Goal: Task Accomplishment & Management: Use online tool/utility

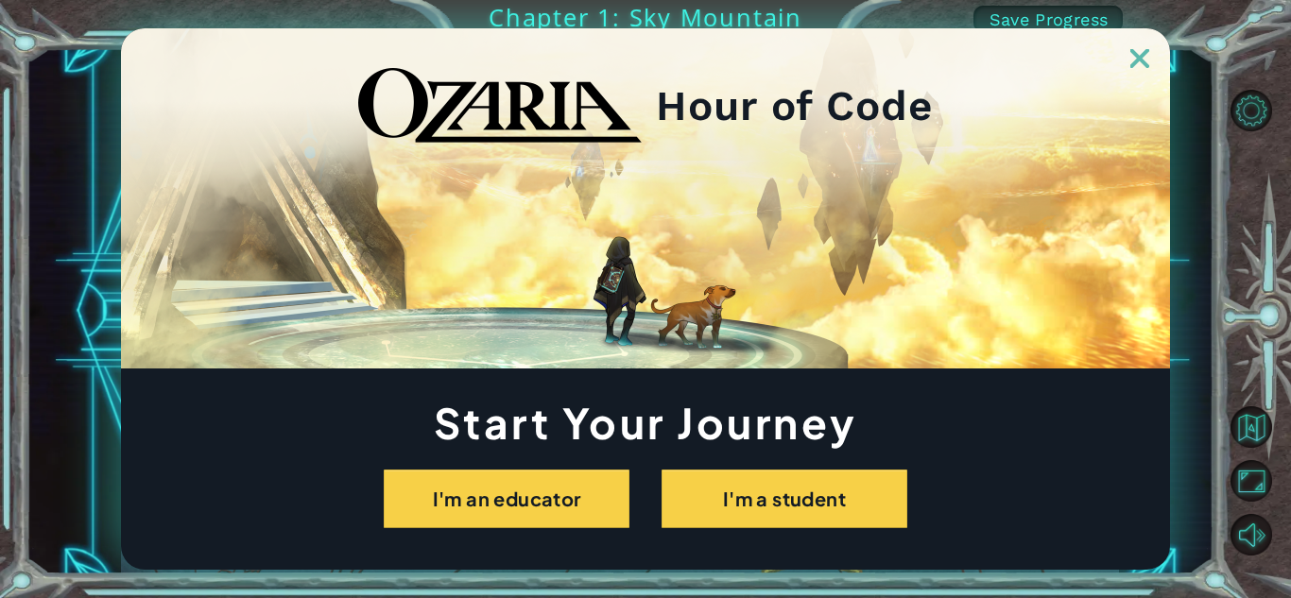
click at [1143, 62] on img at bounding box center [1139, 58] width 19 height 19
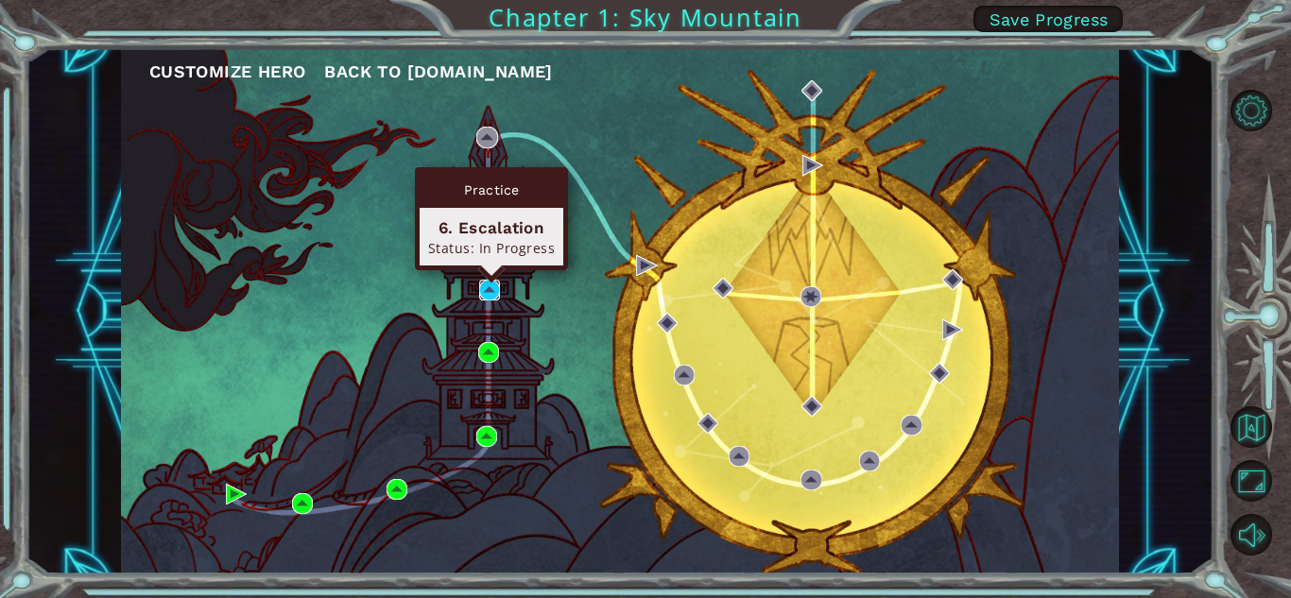
click at [493, 299] on img at bounding box center [489, 290] width 21 height 21
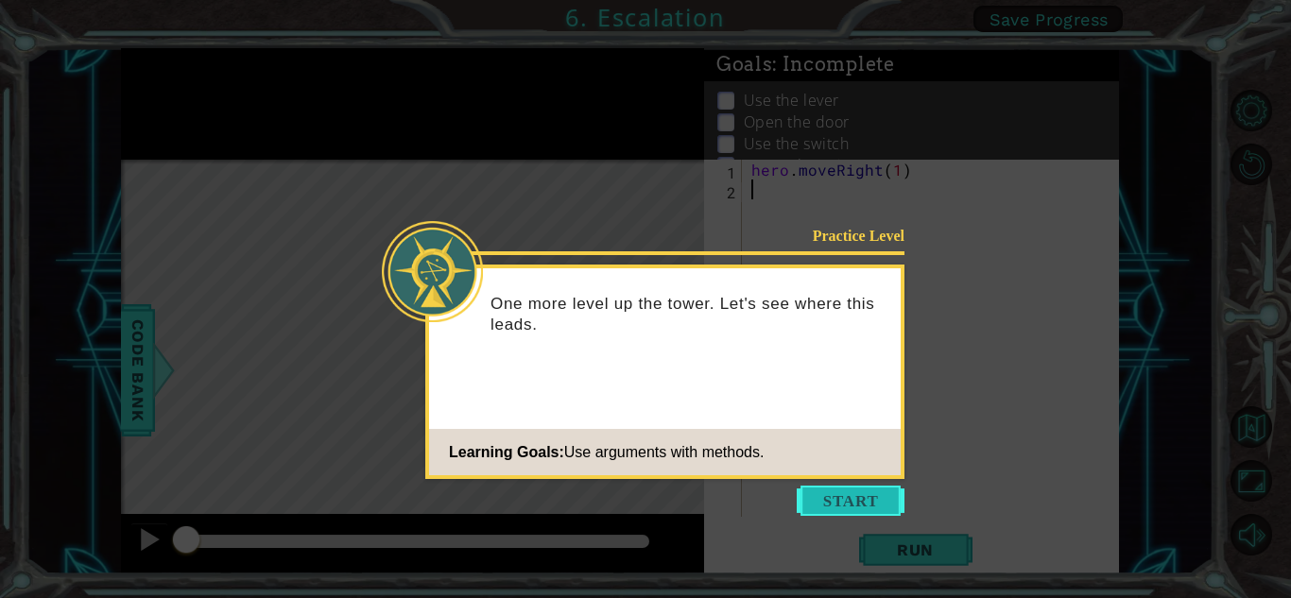
click at [813, 490] on button "Start" at bounding box center [850, 501] width 108 height 30
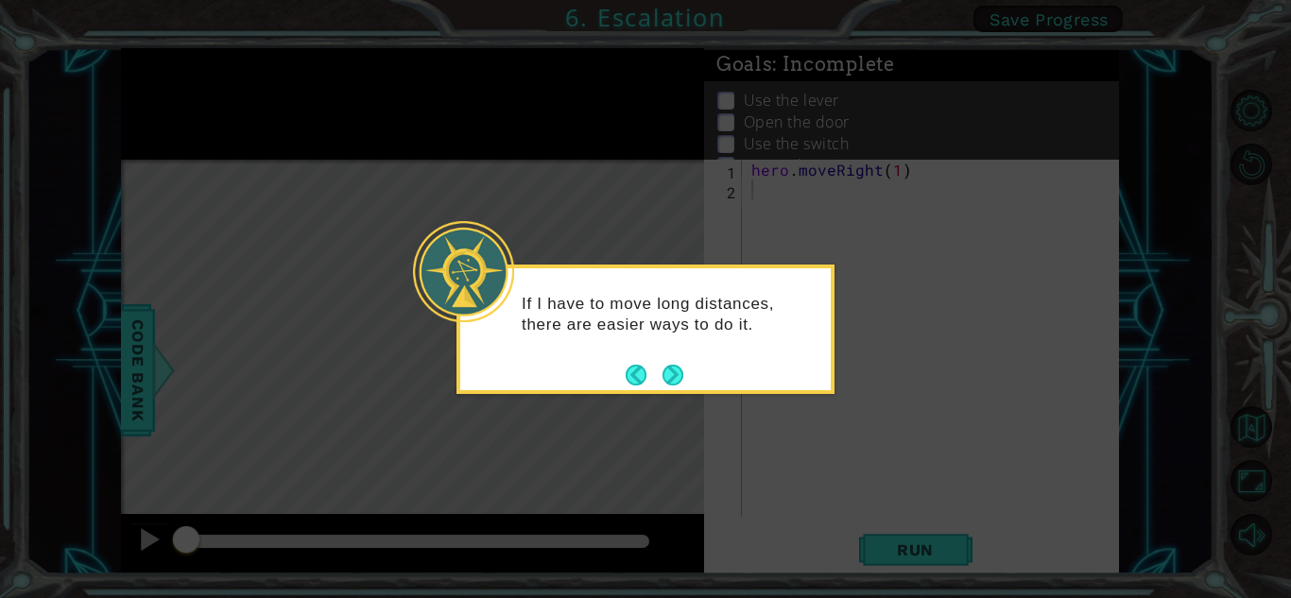
click at [683, 370] on button "Next" at bounding box center [672, 375] width 21 height 21
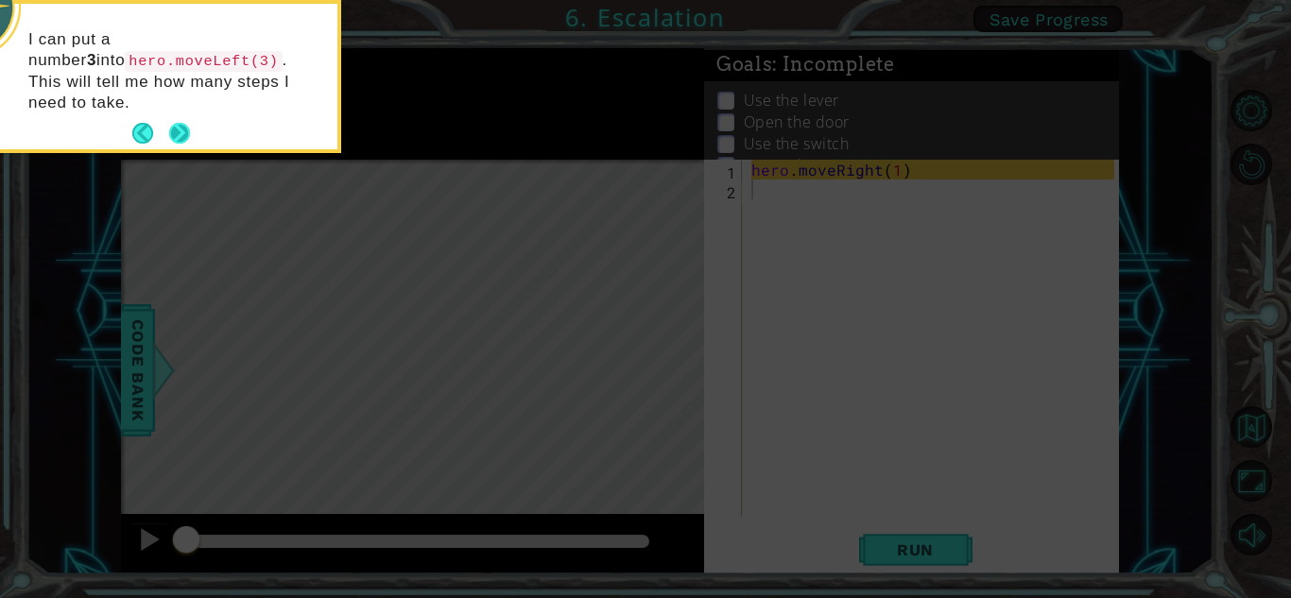
click at [178, 123] on button "Next" at bounding box center [179, 133] width 21 height 21
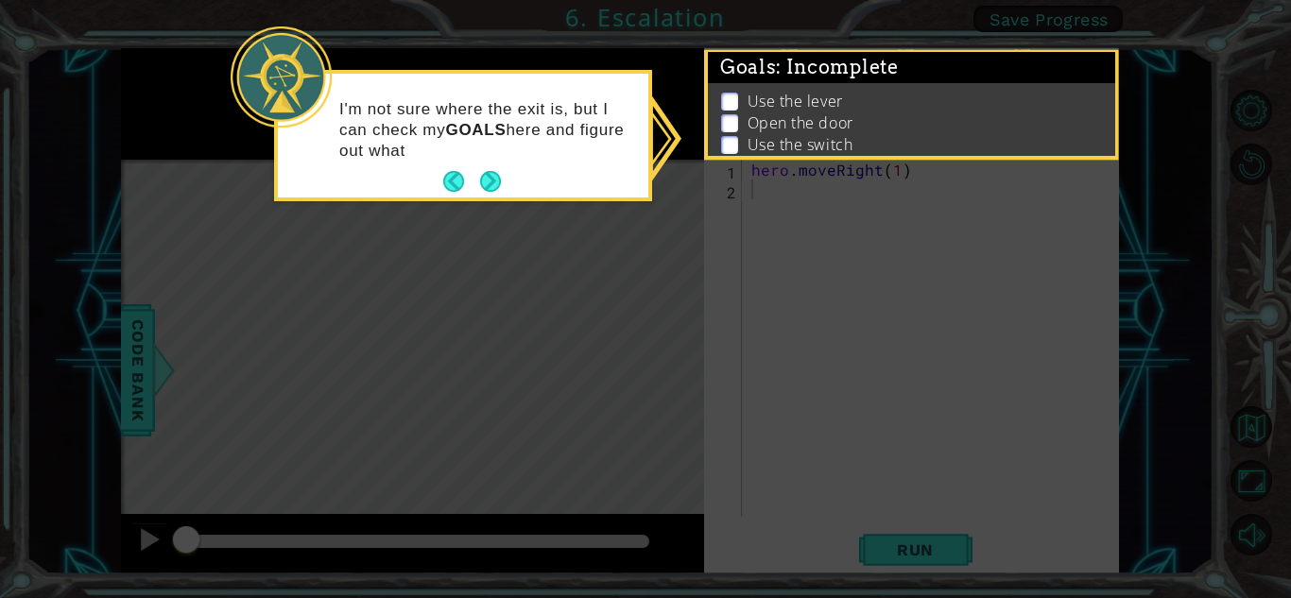
click at [502, 179] on div "I'm not sure where the exit is, but I can check my GOALS here and figure out wh…" at bounding box center [463, 136] width 370 height 124
click at [493, 181] on button "Next" at bounding box center [490, 181] width 21 height 21
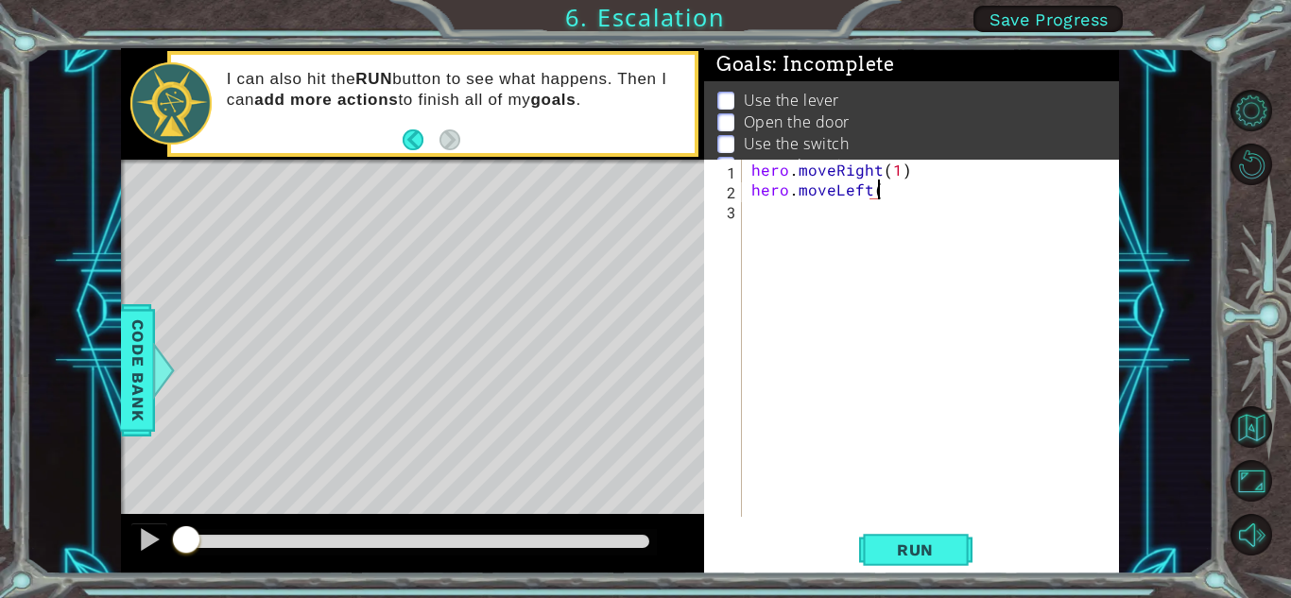
scroll to position [0, 8]
type textarea "hero.moveLeft()"
click at [968, 562] on button "Run" at bounding box center [915, 550] width 113 height 42
click at [966, 550] on button "Run" at bounding box center [915, 550] width 113 height 42
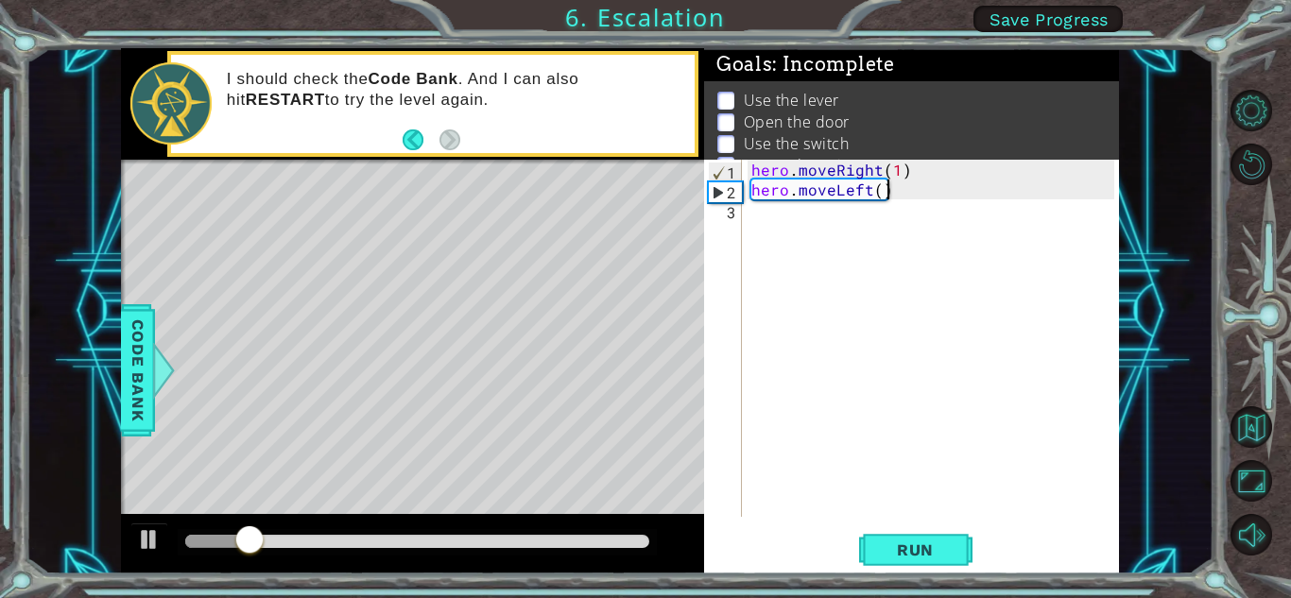
click at [856, 214] on div "hero . moveRight ( 1 ) hero . moveLeft ( )" at bounding box center [935, 358] width 376 height 397
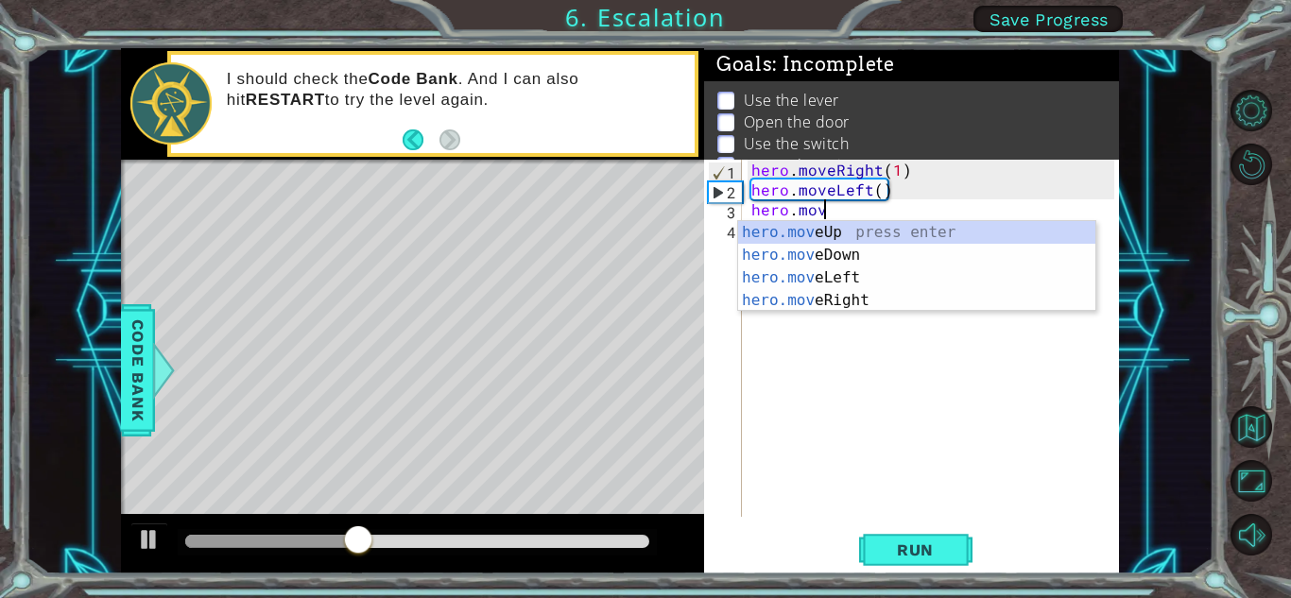
scroll to position [0, 4]
type textarea "hero.moveUp(1)"
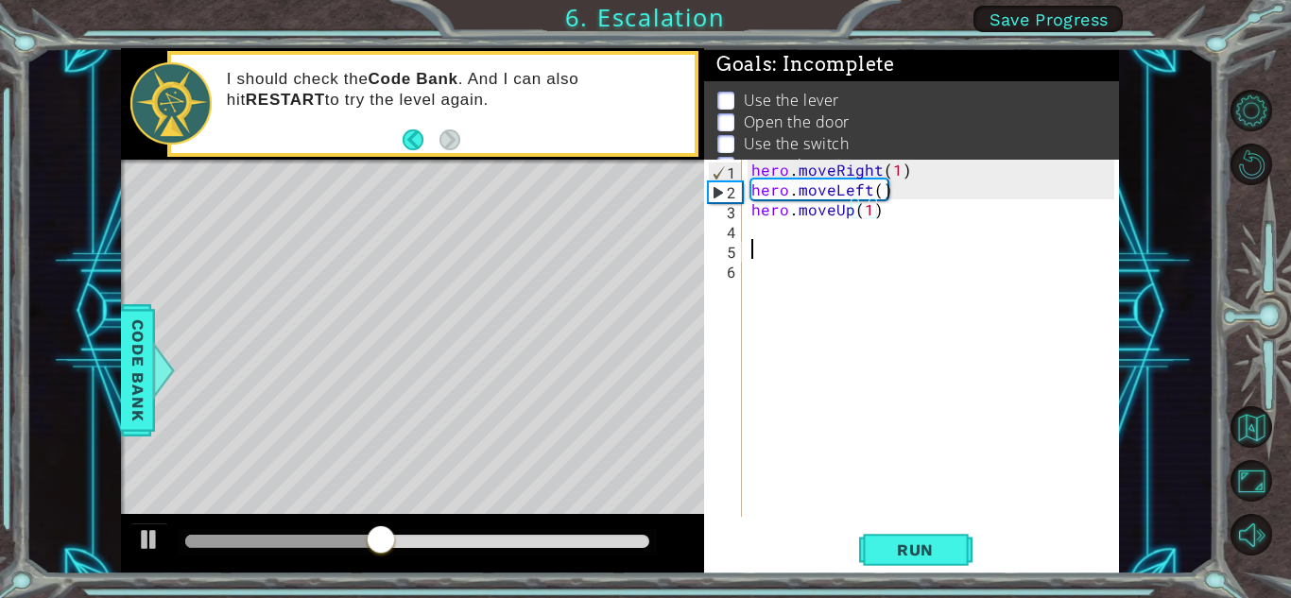
type textarea "l"
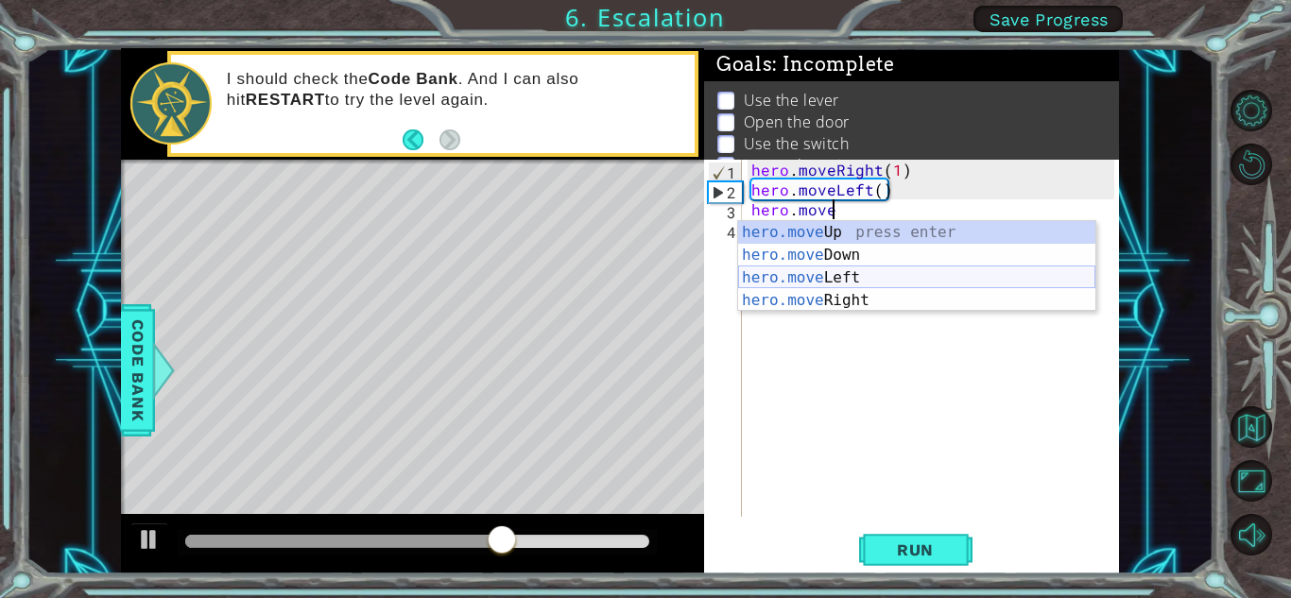
click at [949, 276] on div "hero.move Up press enter hero.move Down press enter hero.move Left press enter …" at bounding box center [916, 289] width 357 height 136
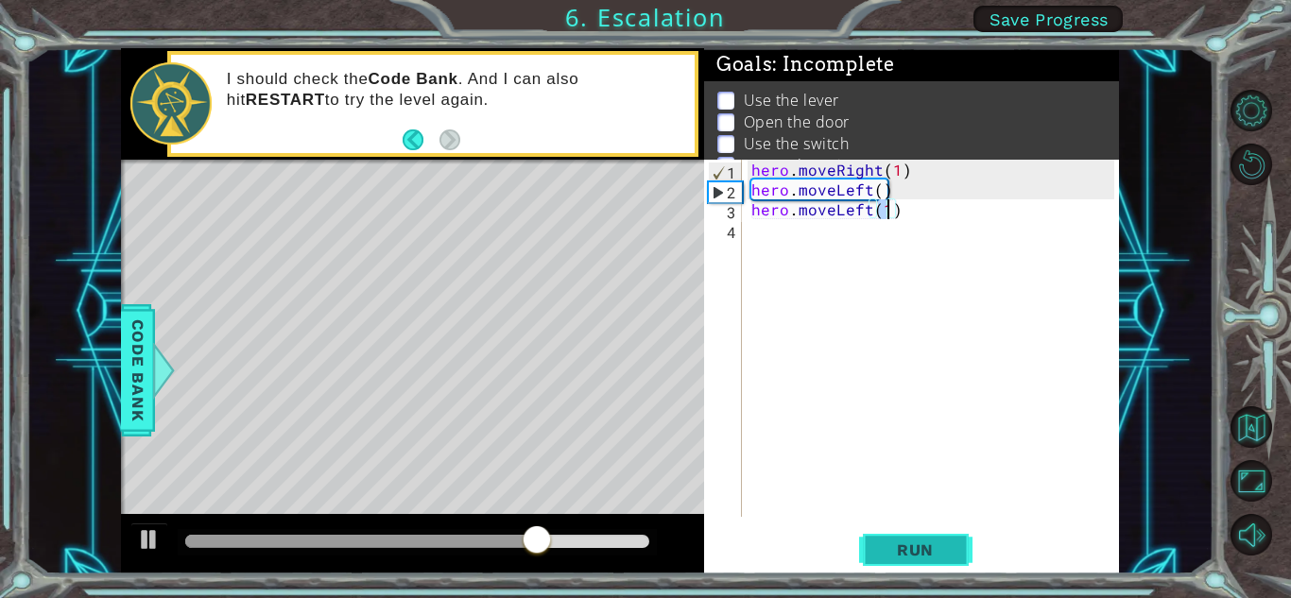
type textarea "hero.moveLeft(1)"
click at [897, 560] on button "Run" at bounding box center [915, 550] width 113 height 42
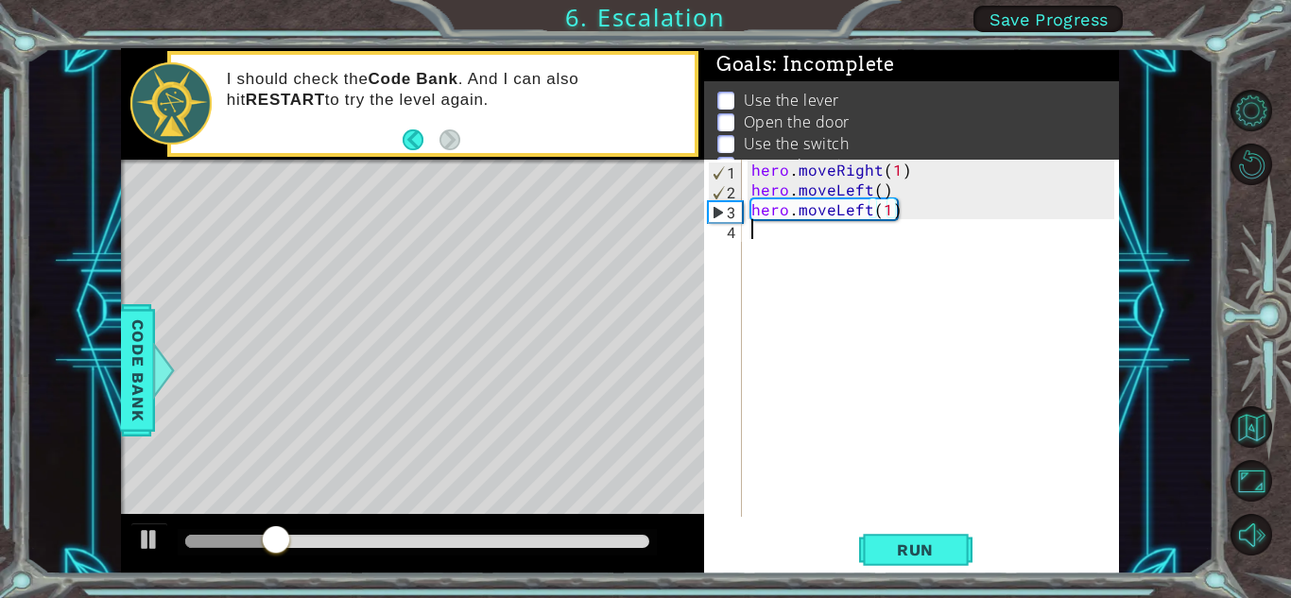
click at [838, 236] on div "hero . moveRight ( 1 ) hero . moveLeft ( ) hero . moveLeft ( 1 )" at bounding box center [935, 358] width 376 height 397
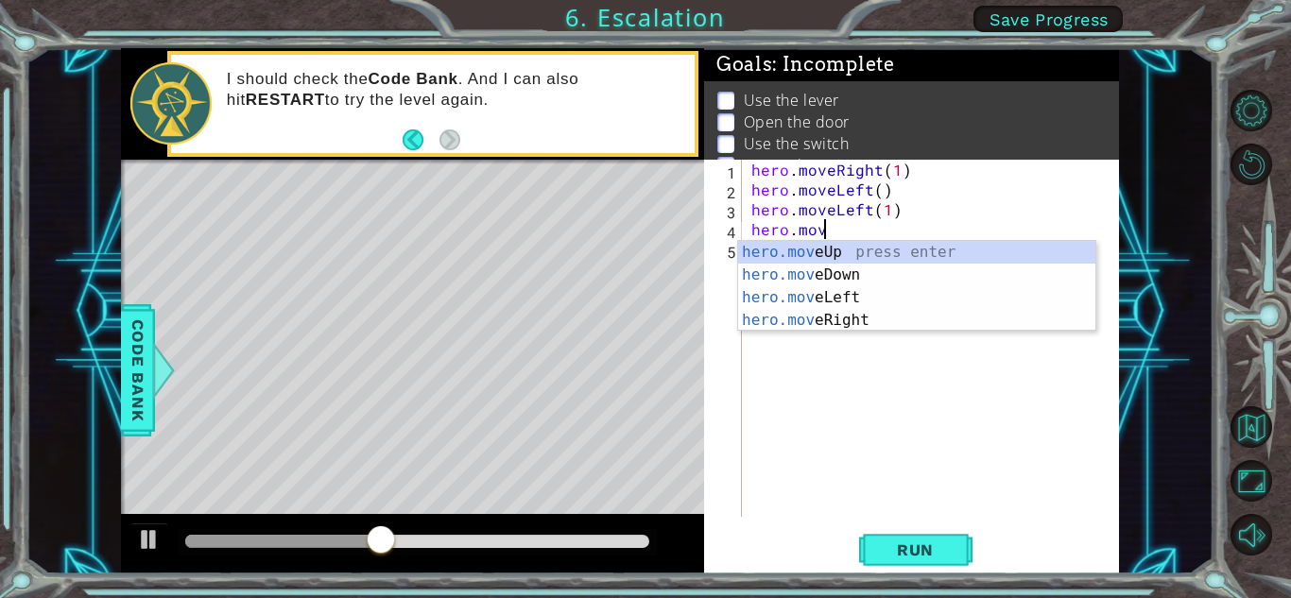
scroll to position [0, 4]
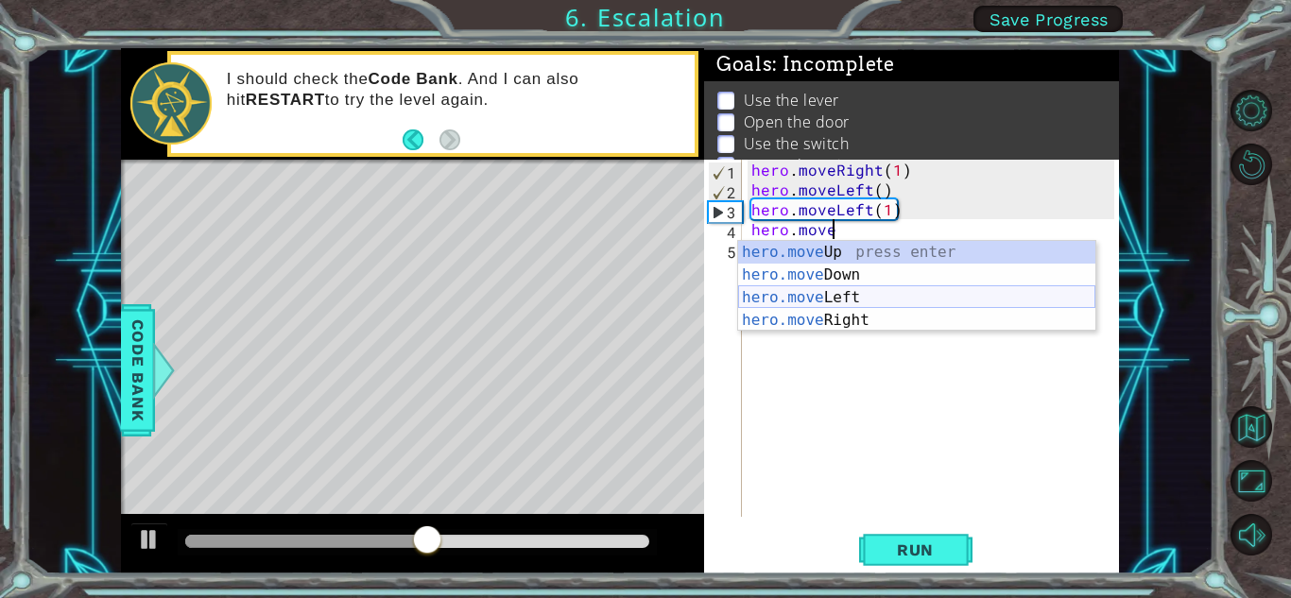
click at [873, 296] on div "hero.move Up press enter hero.move Down press enter hero.move Left press enter …" at bounding box center [916, 309] width 357 height 136
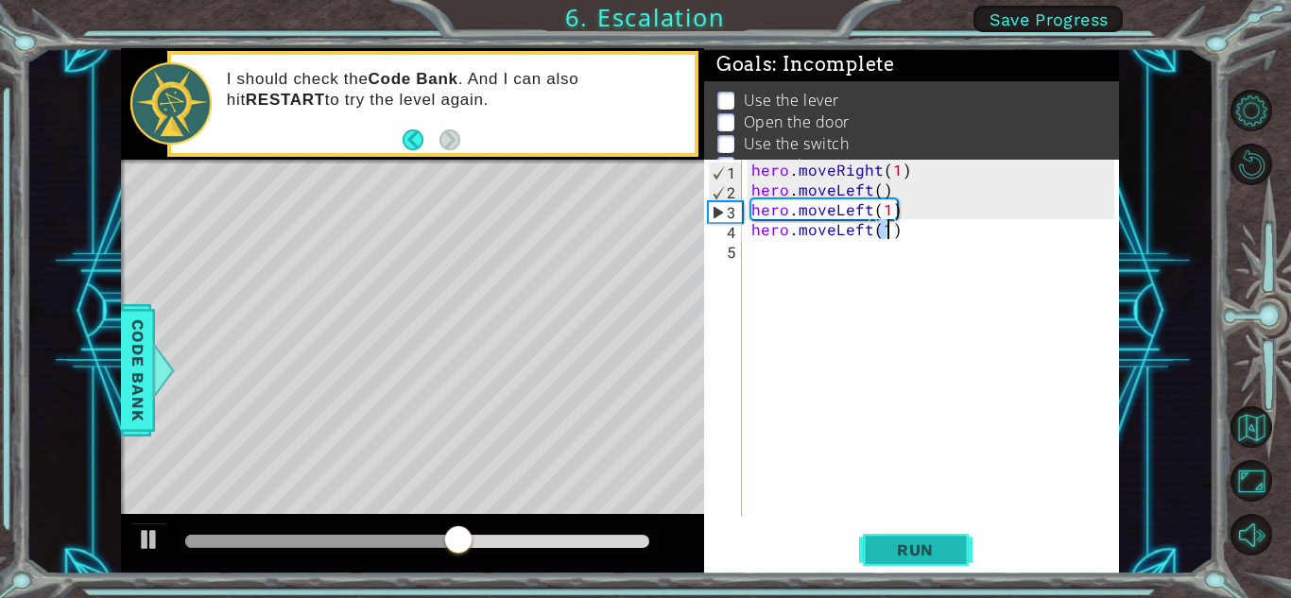
click at [903, 550] on span "Run" at bounding box center [915, 549] width 75 height 19
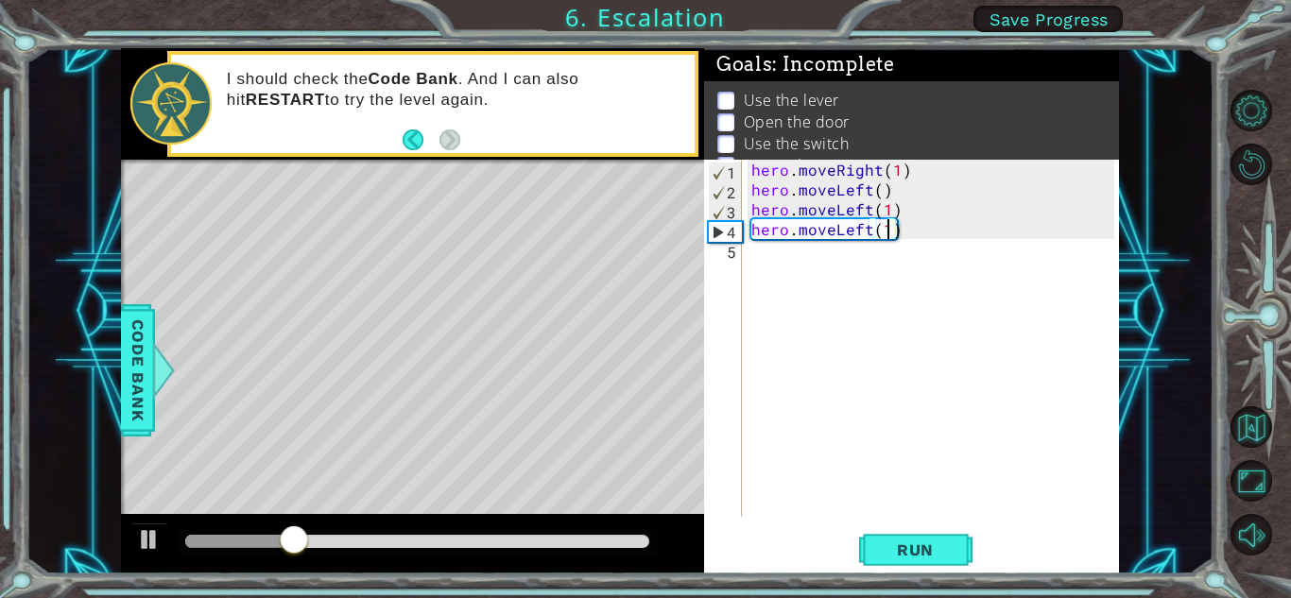
click at [930, 174] on div "hero . moveRight ( 1 ) hero . moveLeft ( ) hero . moveLeft ( 1 ) hero . moveLef…" at bounding box center [935, 358] width 376 height 397
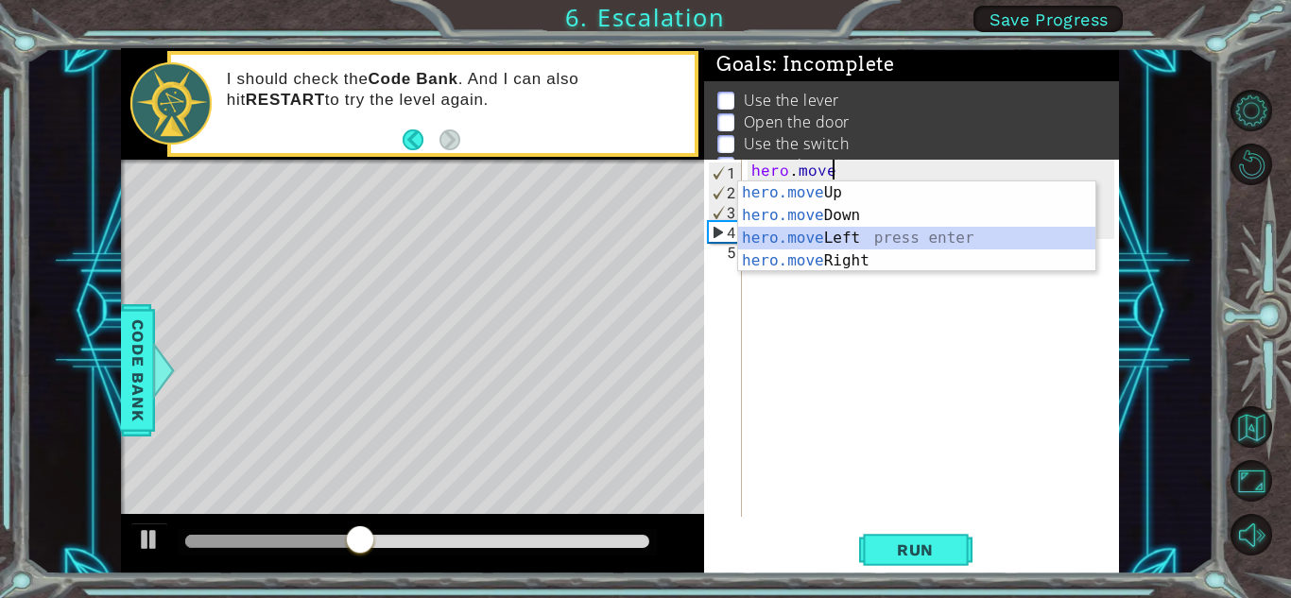
click at [900, 235] on div "hero.move Up press enter hero.move Down press enter hero.move Left press enter …" at bounding box center [916, 249] width 357 height 136
type textarea "hero.moveLeft(1)"
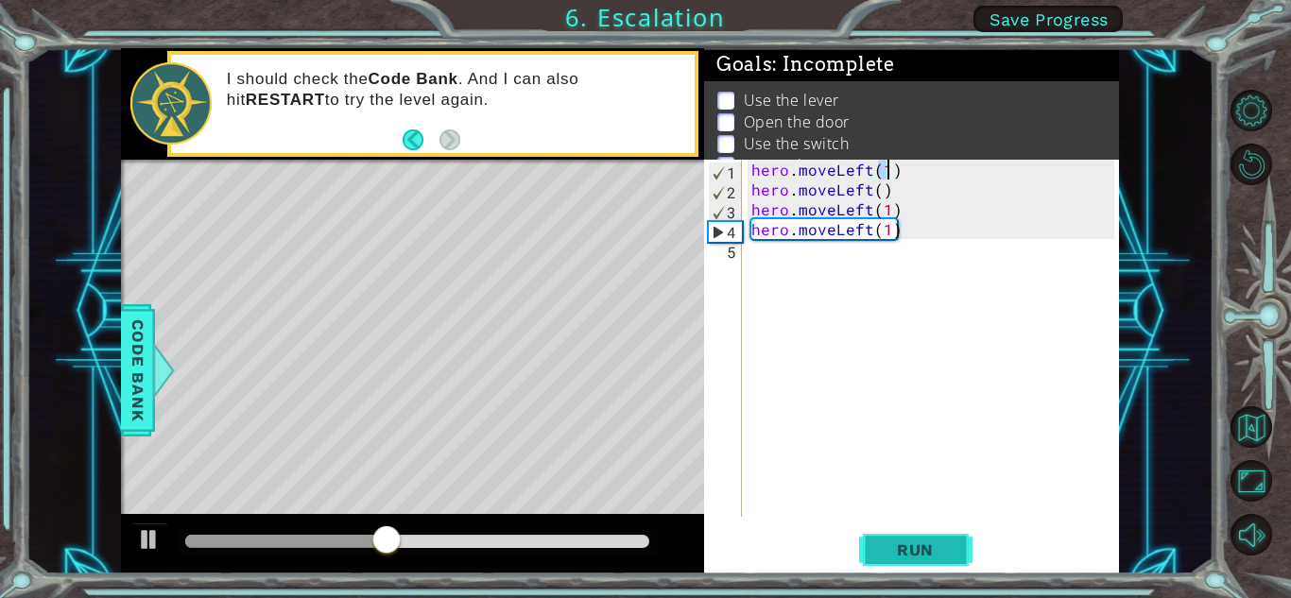
click at [942, 547] on span "Run" at bounding box center [915, 549] width 75 height 19
click at [783, 264] on div "hero . moveLeft ( 1 ) hero . moveLeft ( ) hero . moveLeft ( 1 ) hero . moveLeft…" at bounding box center [935, 358] width 376 height 397
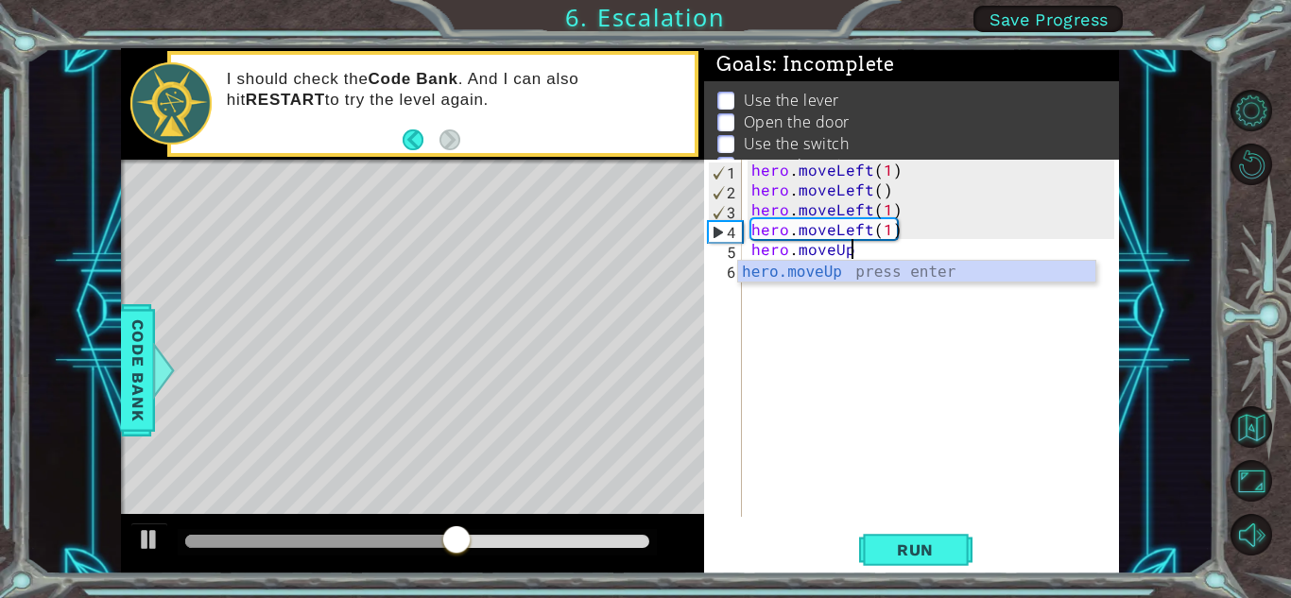
scroll to position [0, 6]
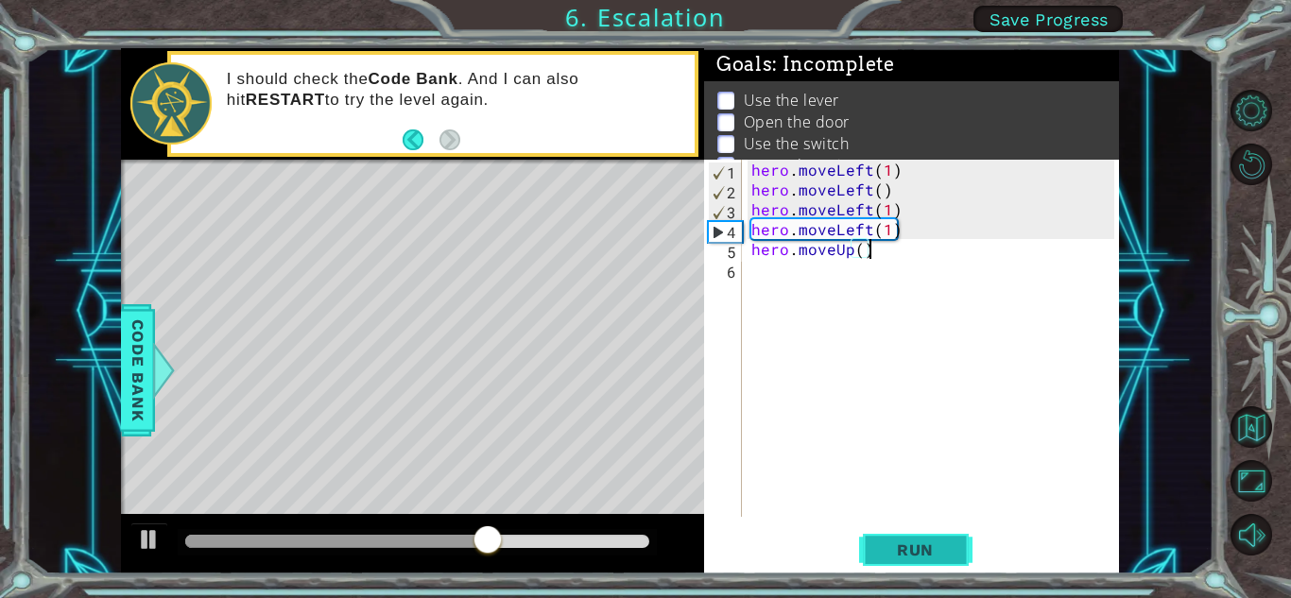
type textarea "hero.moveUp()"
click at [937, 570] on button "Run" at bounding box center [915, 550] width 113 height 42
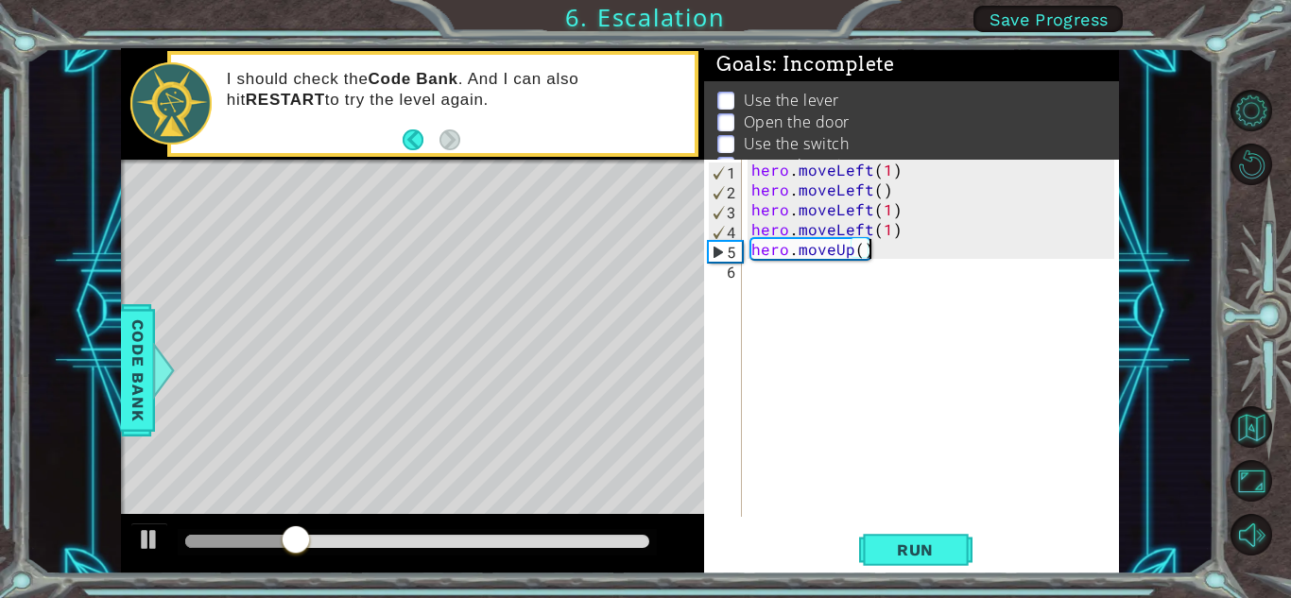
click at [799, 280] on div "hero . moveLeft ( 1 ) hero . moveLeft ( ) hero . moveLeft ( 1 ) hero . moveLeft…" at bounding box center [935, 358] width 376 height 397
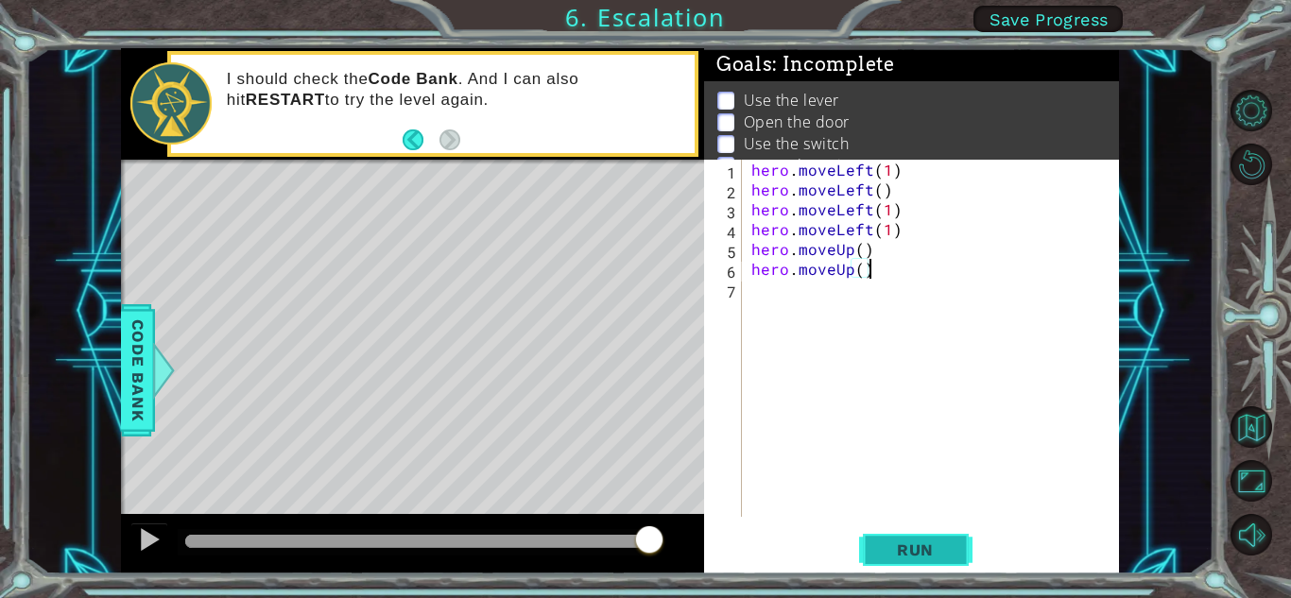
type textarea "hero.moveUp()"
click at [967, 562] on button "Run" at bounding box center [915, 550] width 113 height 42
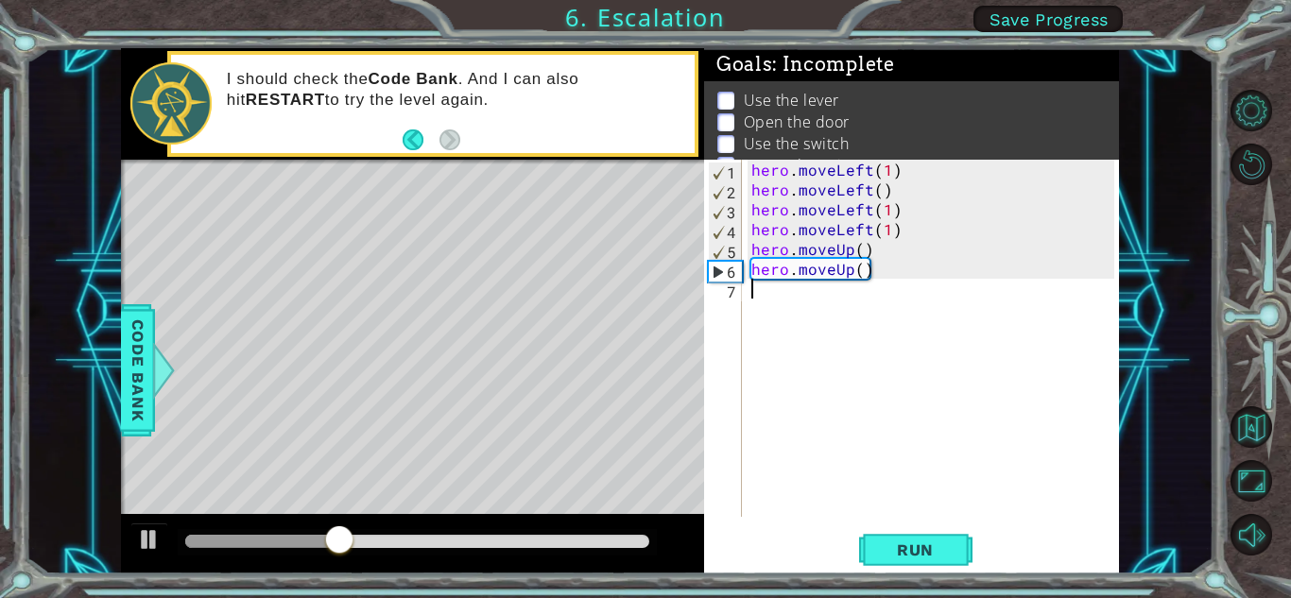
click at [793, 311] on div "hero . moveLeft ( 1 ) hero . moveLeft ( ) hero . moveLeft ( 1 ) hero . moveLeft…" at bounding box center [935, 358] width 376 height 397
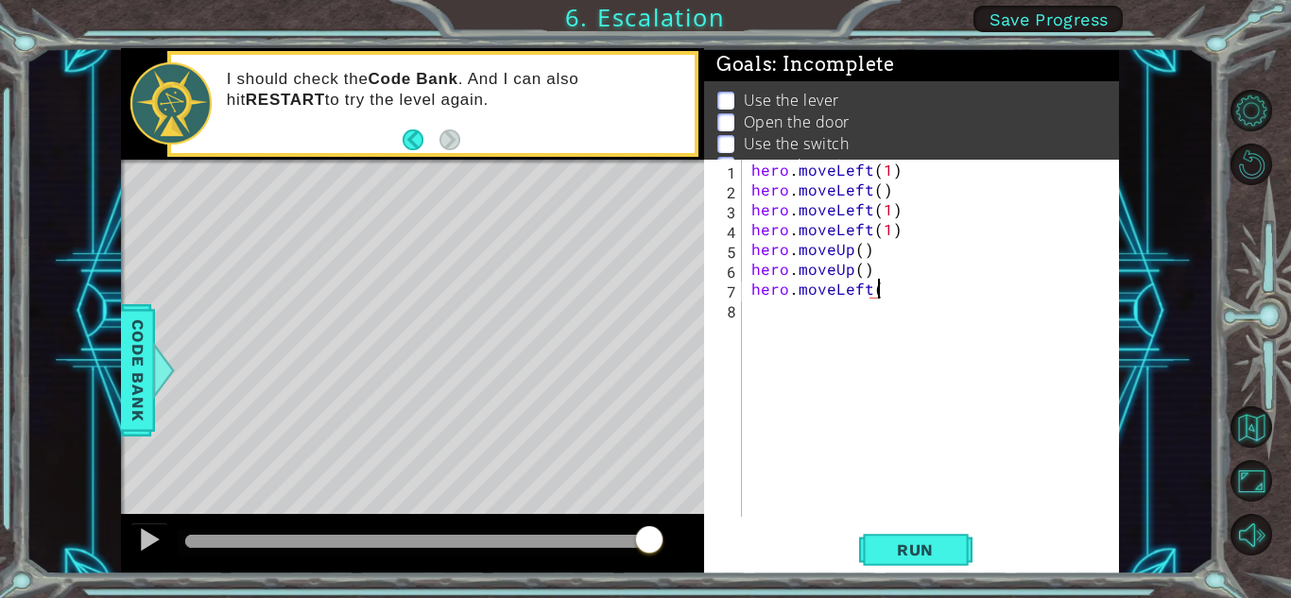
scroll to position [0, 8]
type textarea "hero.moveLeft()"
click at [941, 552] on span "Run" at bounding box center [915, 549] width 75 height 19
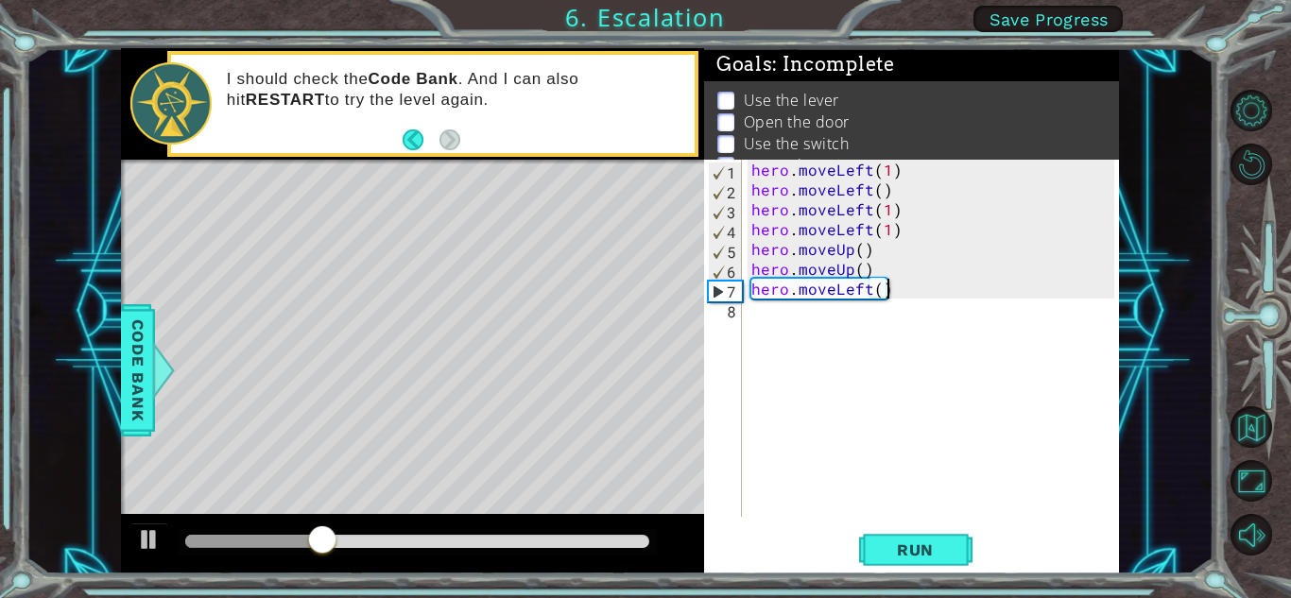
click at [816, 315] on div "hero . moveLeft ( 1 ) hero . moveLeft ( ) hero . moveLeft ( 1 ) hero . moveLeft…" at bounding box center [935, 358] width 376 height 397
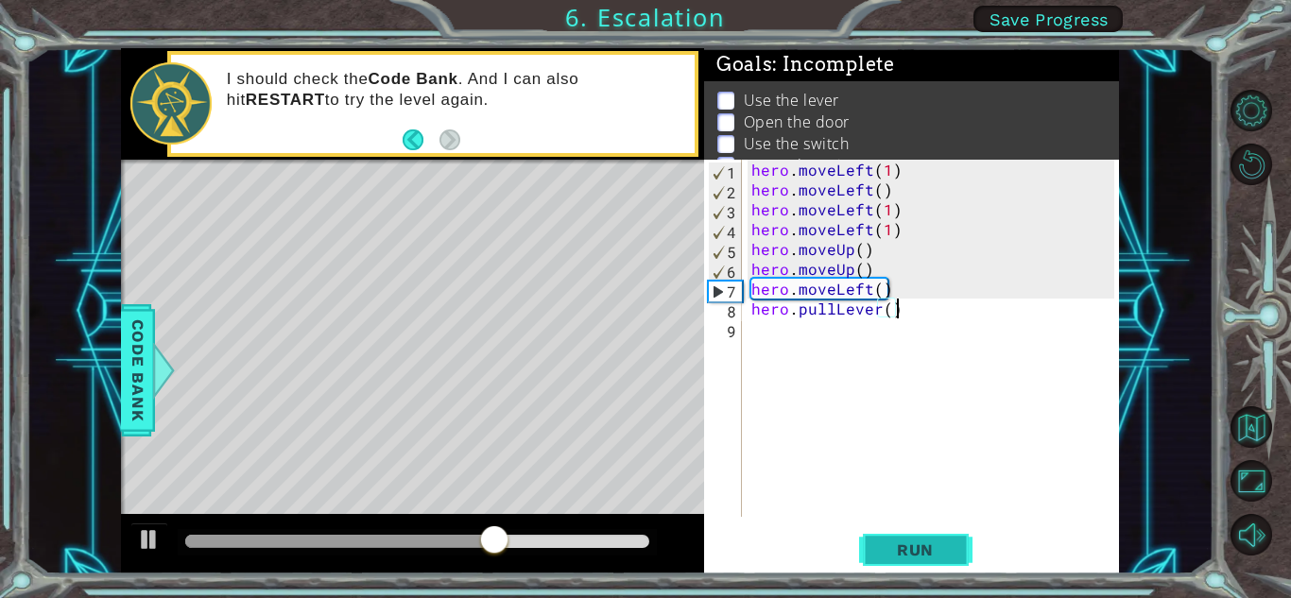
click at [962, 565] on button "Run" at bounding box center [915, 550] width 113 height 42
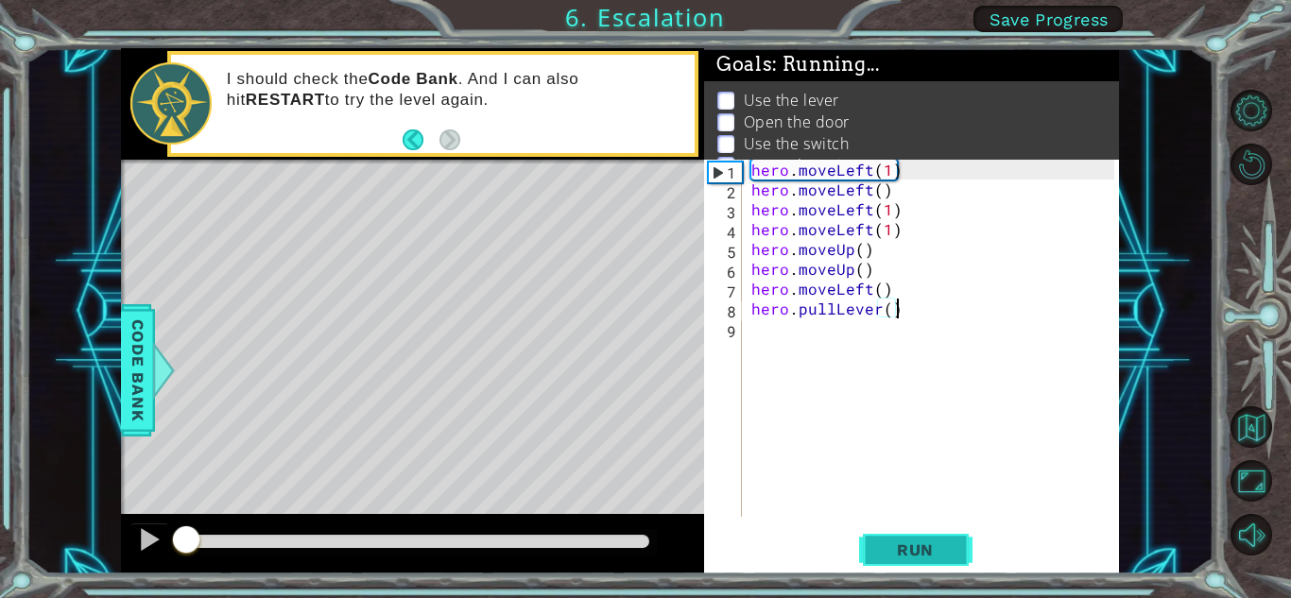
click at [954, 550] on button "Run" at bounding box center [915, 550] width 113 height 42
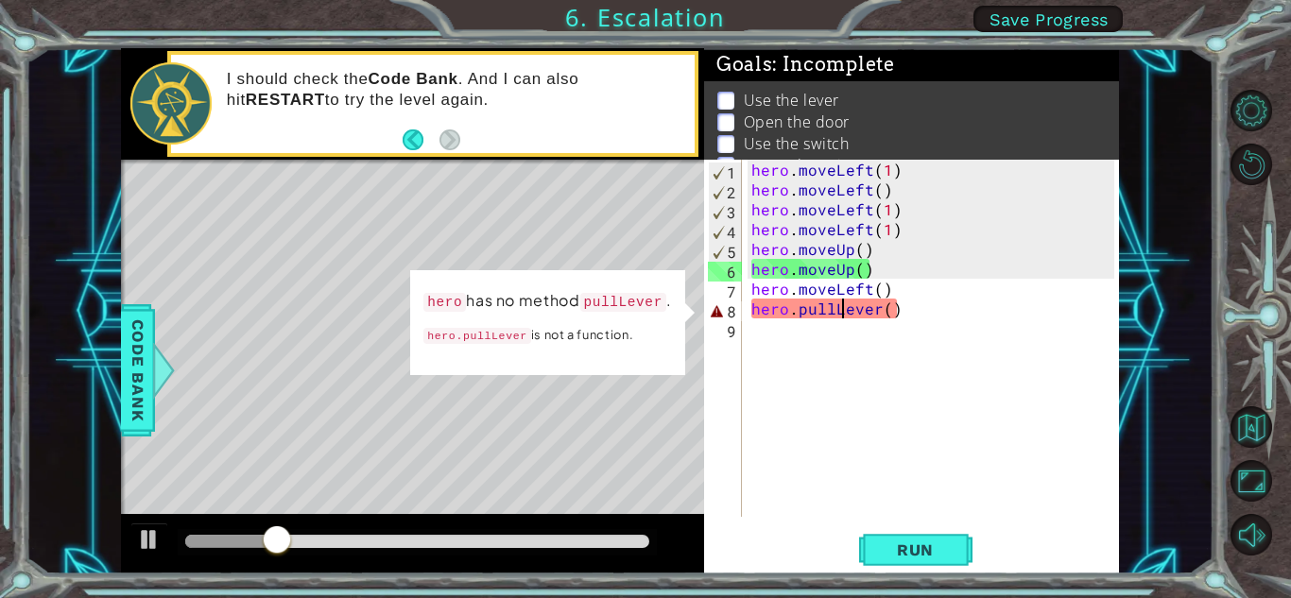
click at [844, 313] on div "hero . moveLeft ( 1 ) hero . moveLeft ( ) hero . moveLeft ( 1 ) hero . moveLeft…" at bounding box center [935, 358] width 376 height 397
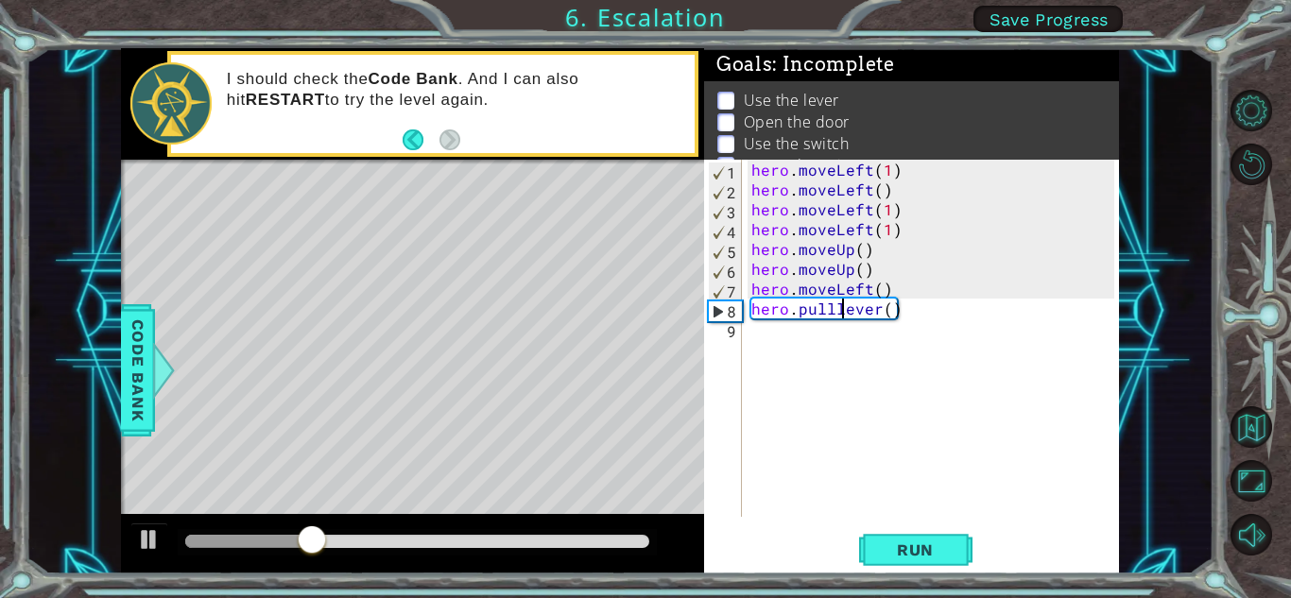
scroll to position [0, 6]
click at [940, 565] on button "Run" at bounding box center [915, 550] width 113 height 42
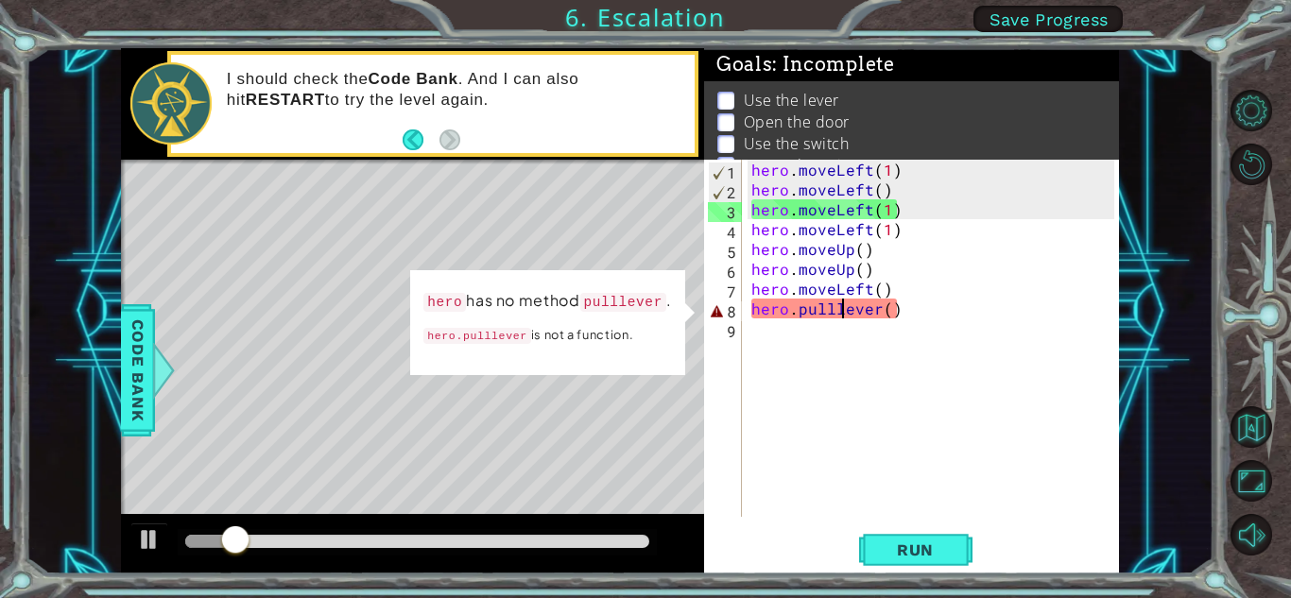
click at [932, 317] on div "hero . moveLeft ( 1 ) hero . moveLeft ( ) hero . moveLeft ( 1 ) hero . moveLeft…" at bounding box center [935, 358] width 376 height 397
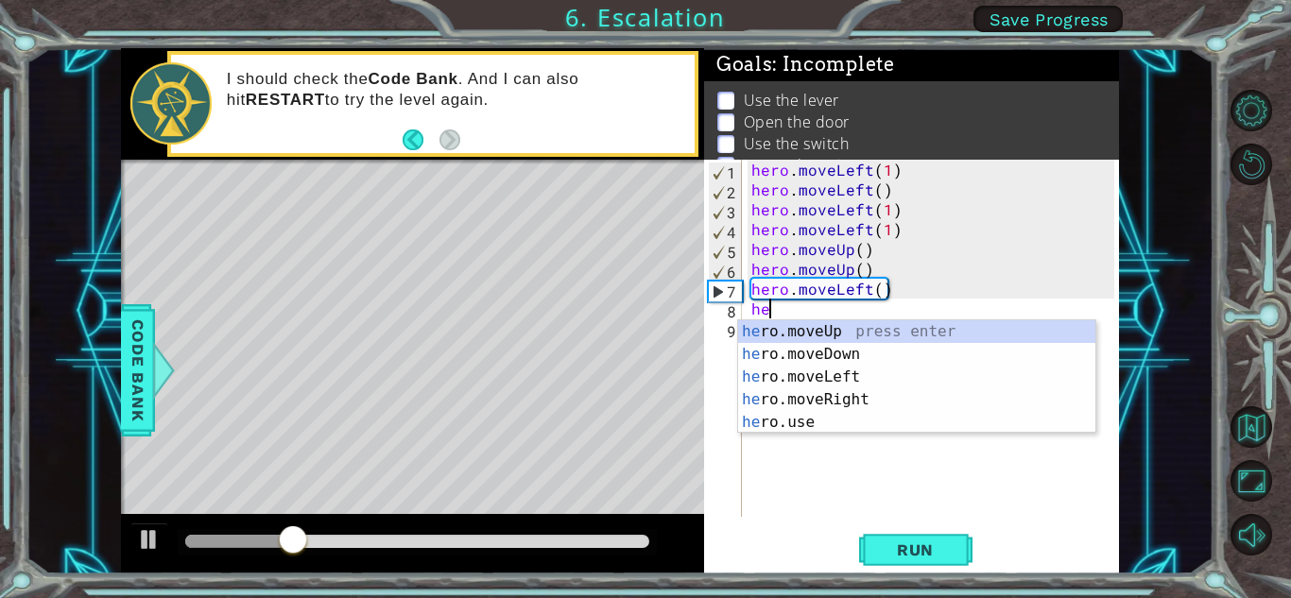
scroll to position [0, 0]
type textarea "h"
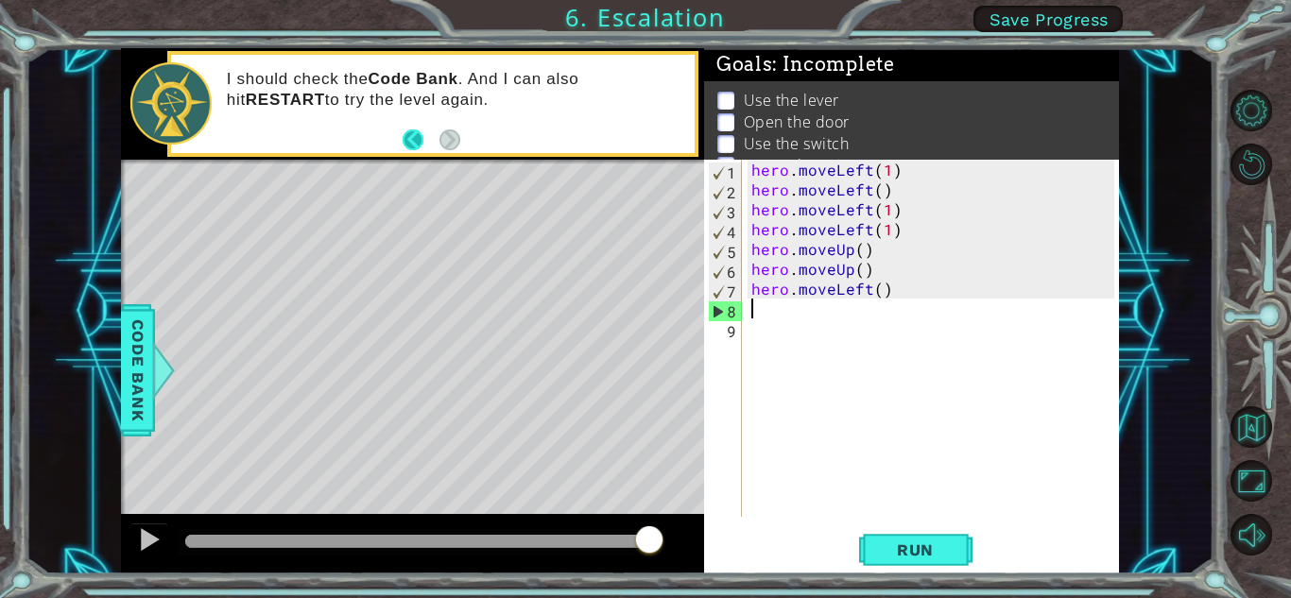
click at [412, 140] on button "Back" at bounding box center [420, 139] width 37 height 21
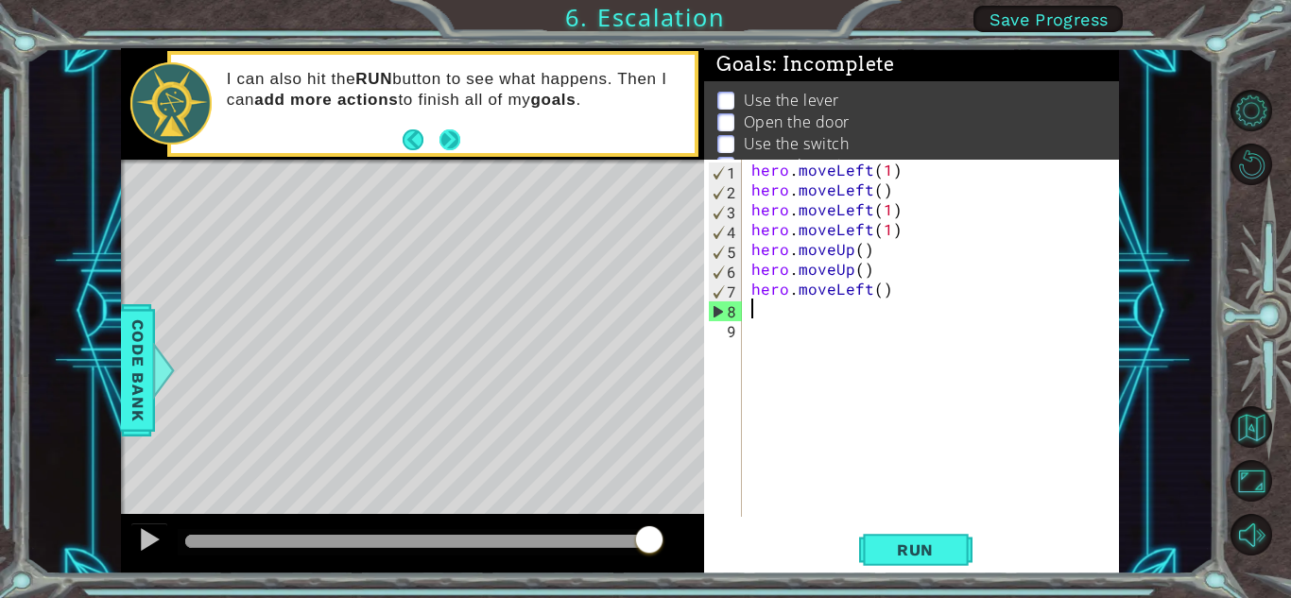
click at [457, 138] on button "Next" at bounding box center [449, 139] width 21 height 21
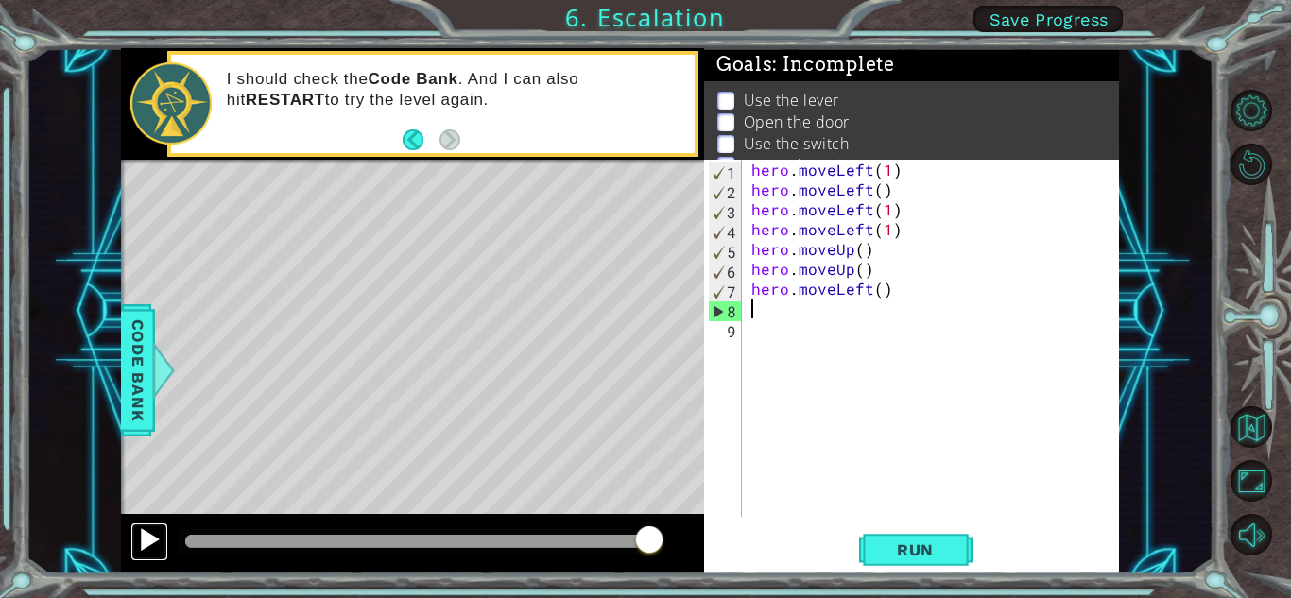
click at [143, 549] on div at bounding box center [149, 539] width 25 height 25
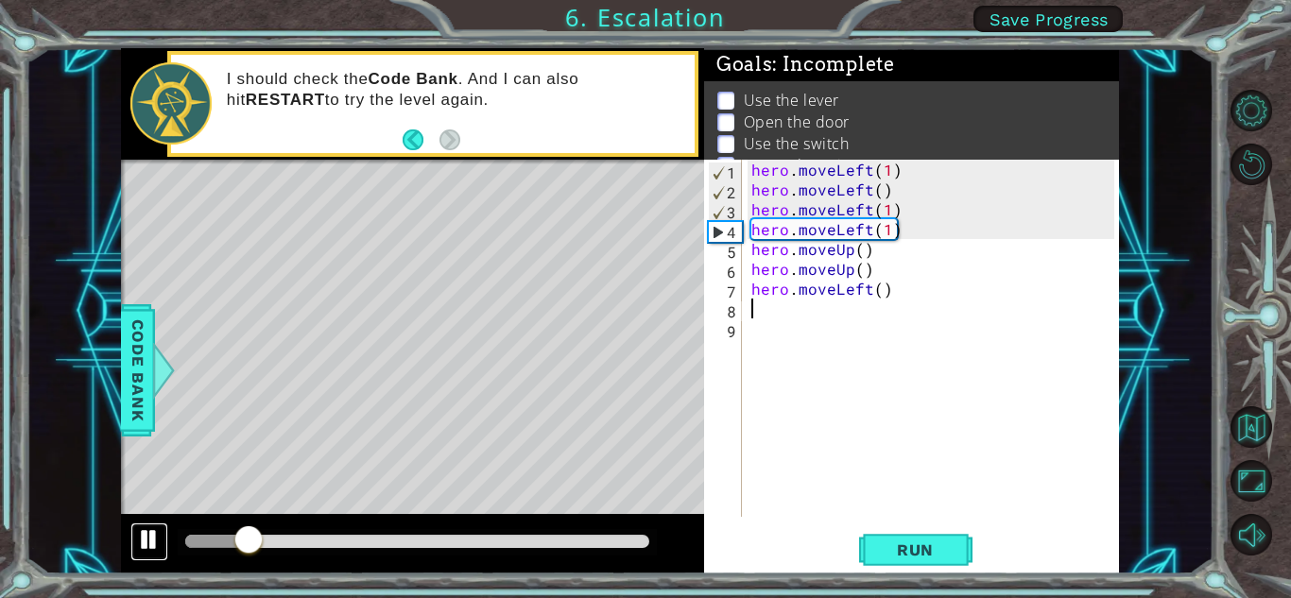
click at [153, 542] on div at bounding box center [149, 539] width 25 height 25
click at [939, 225] on div "hero . moveLeft ( 1 ) hero . moveLeft ( ) hero . moveLeft ( 1 ) hero . moveLeft…" at bounding box center [935, 358] width 376 height 397
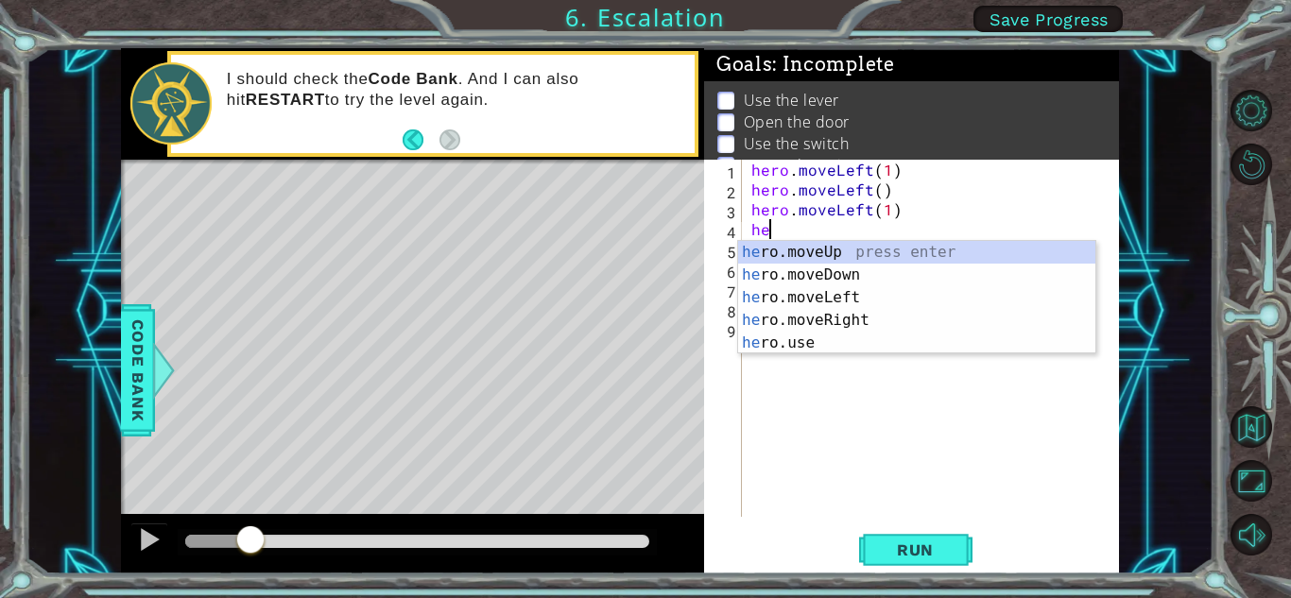
type textarea "h"
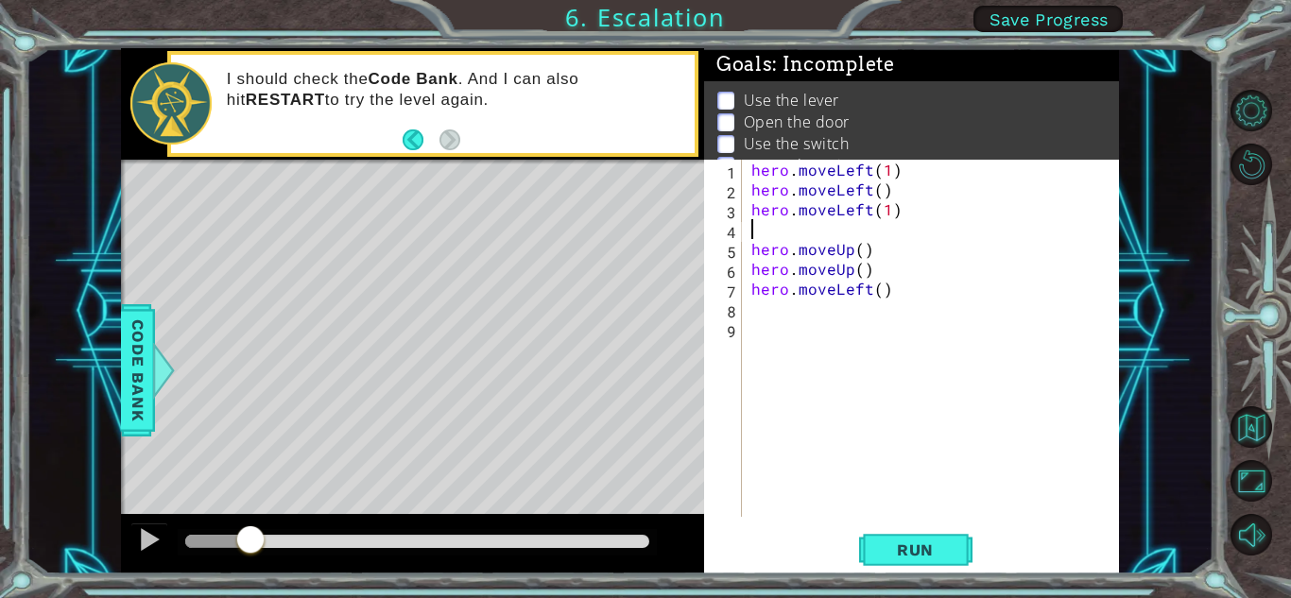
type textarea "hero.moveLeft(1)"
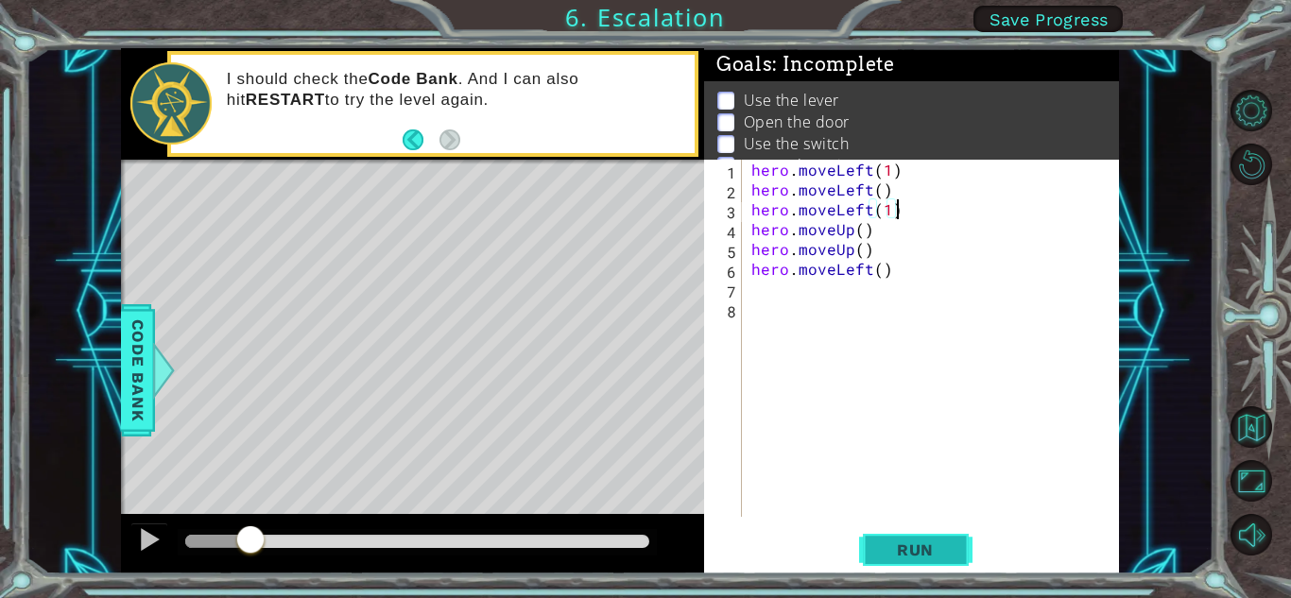
click at [872, 546] on button "Run" at bounding box center [915, 550] width 113 height 42
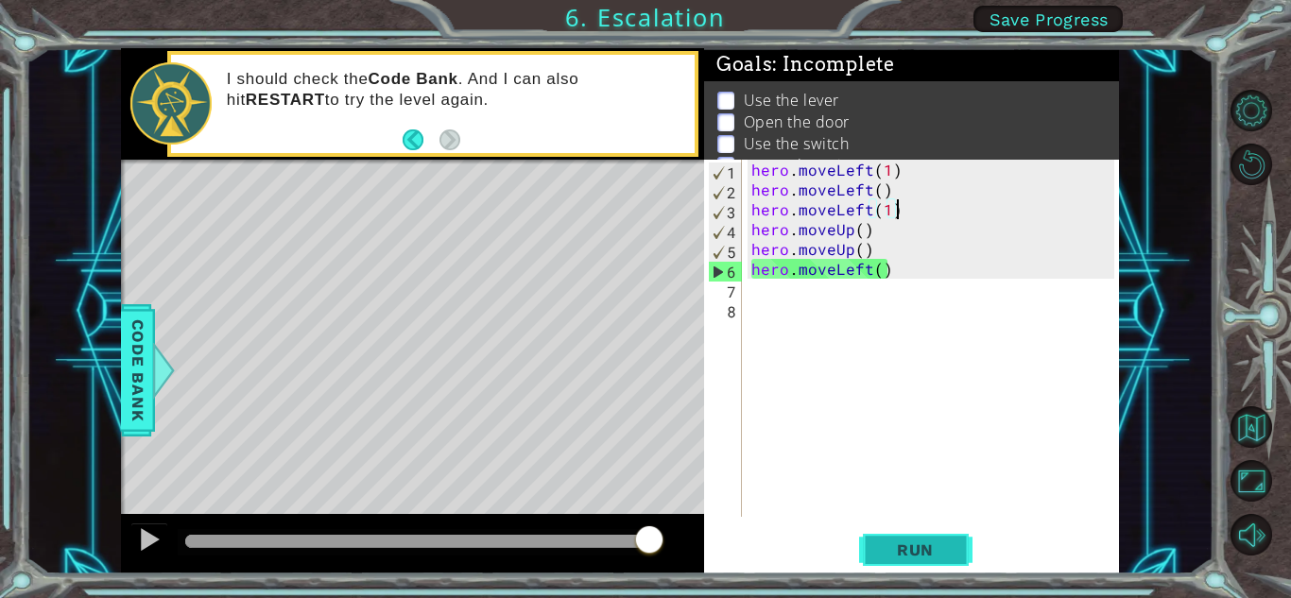
click at [933, 552] on span "Run" at bounding box center [915, 549] width 75 height 19
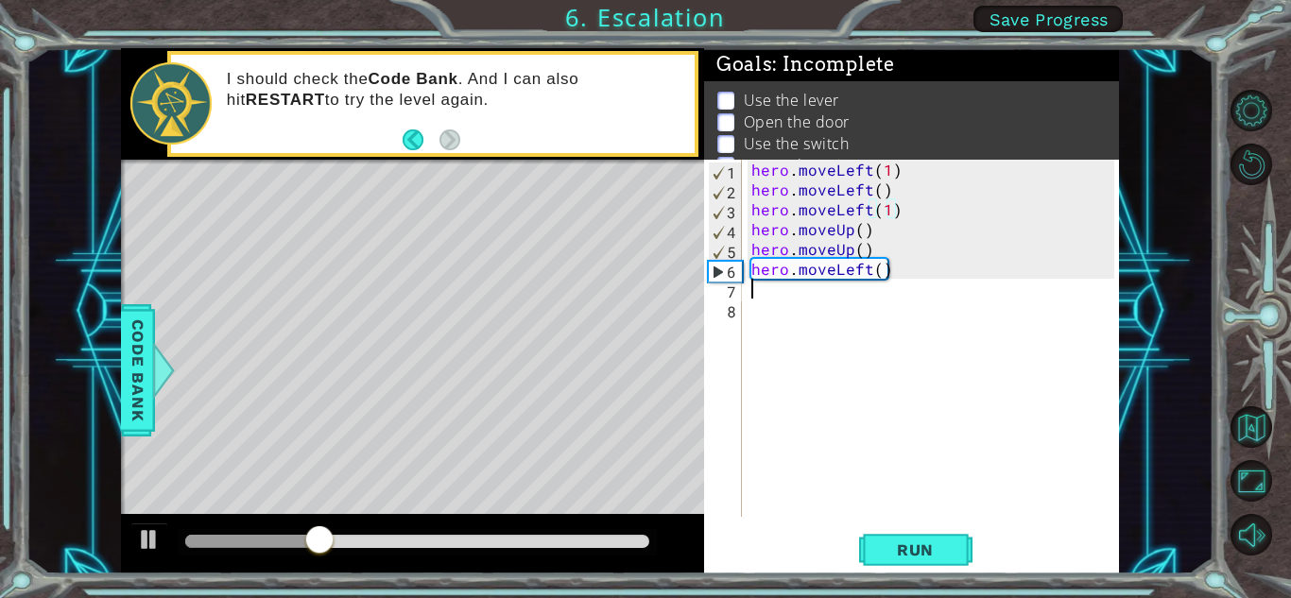
click at [864, 298] on div "hero . moveLeft ( 1 ) hero . moveLeft ( ) hero . moveLeft ( 1 ) hero . moveUp (…" at bounding box center [935, 358] width 376 height 397
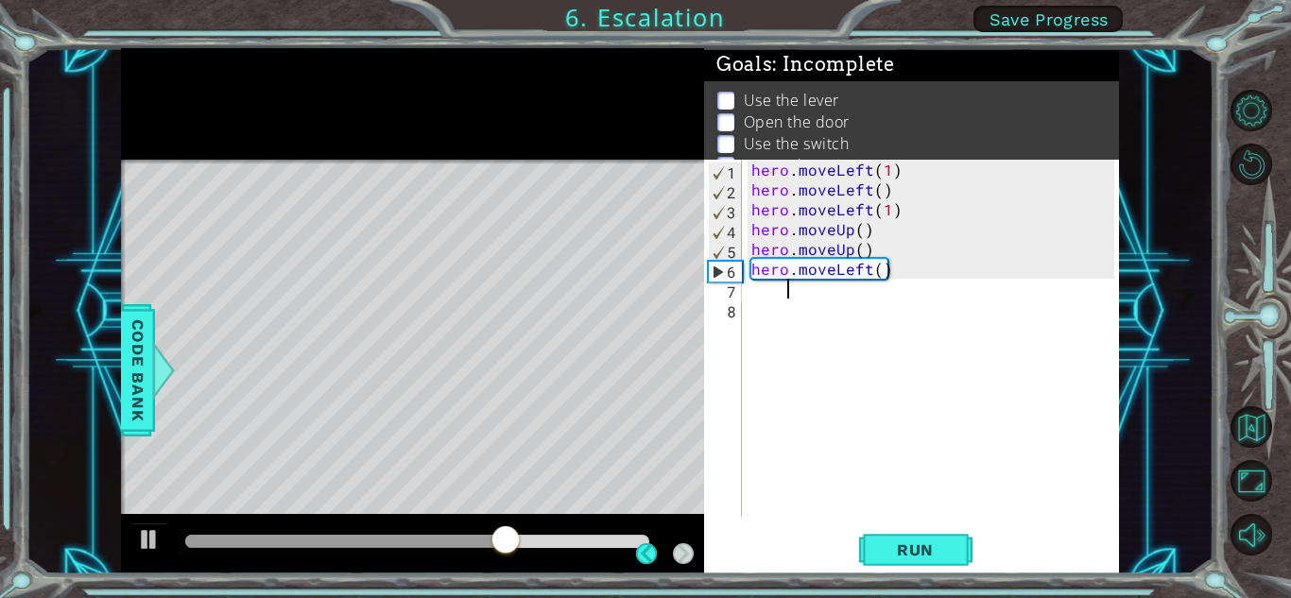
type textarea "6"
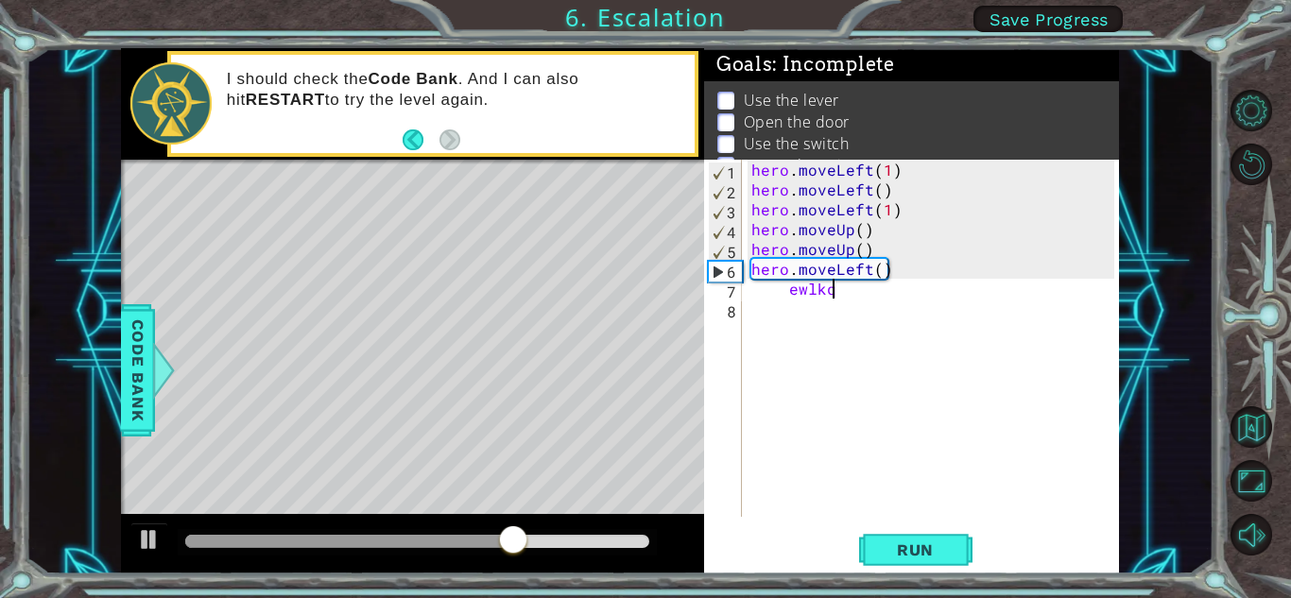
scroll to position [0, 4]
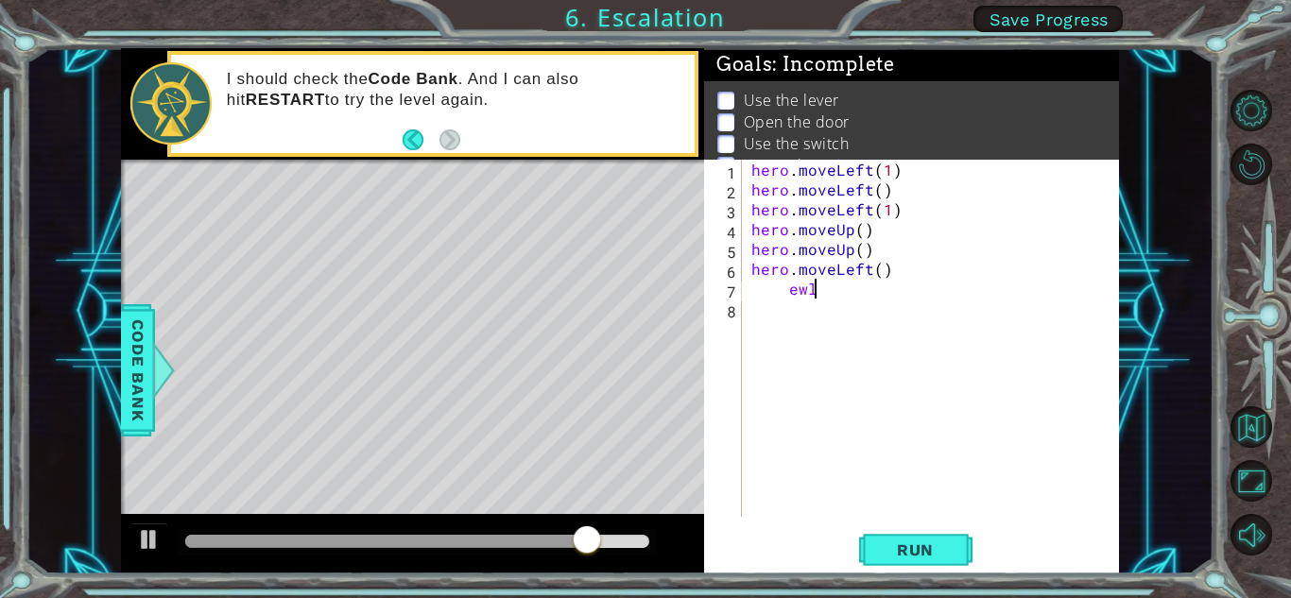
type textarea "e"
type textarea "hero.moveLeft(1)"
type textarea "i"
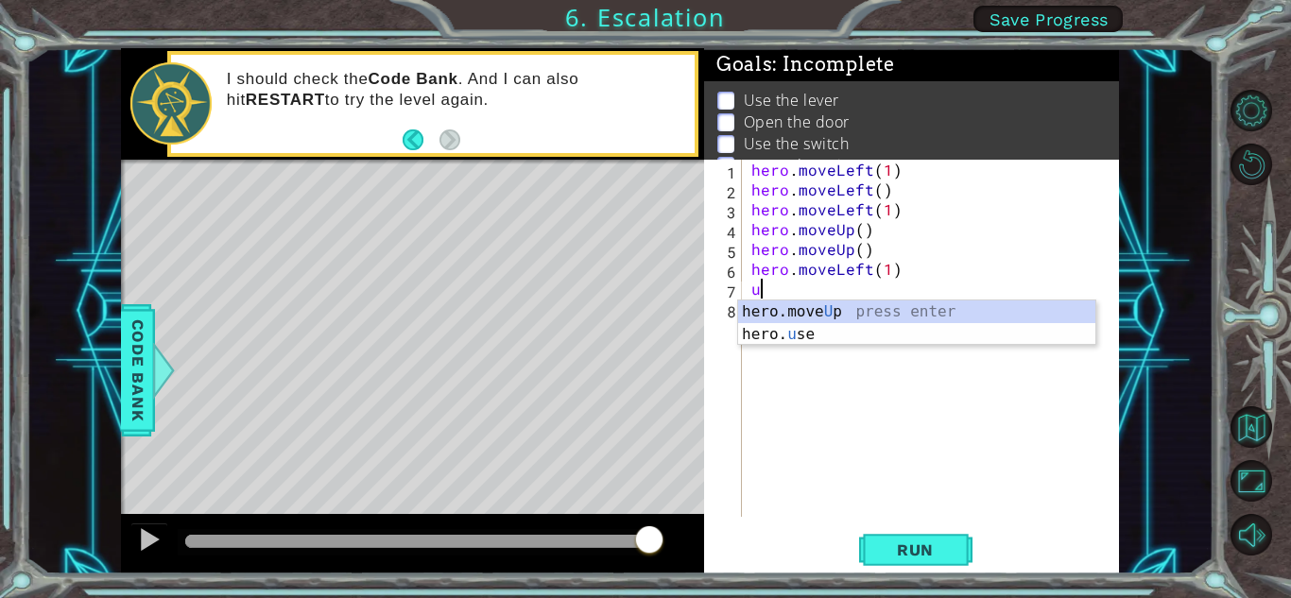
click at [816, 323] on div "hero.move U p press enter hero. u se press enter" at bounding box center [916, 345] width 357 height 91
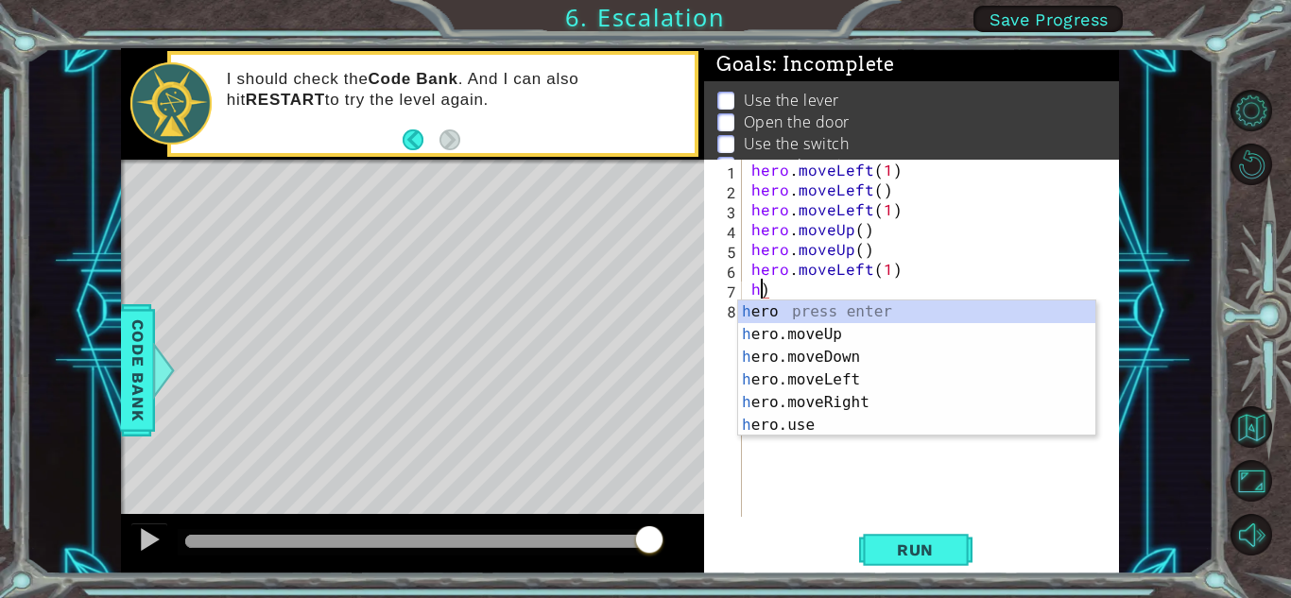
type textarea ")"
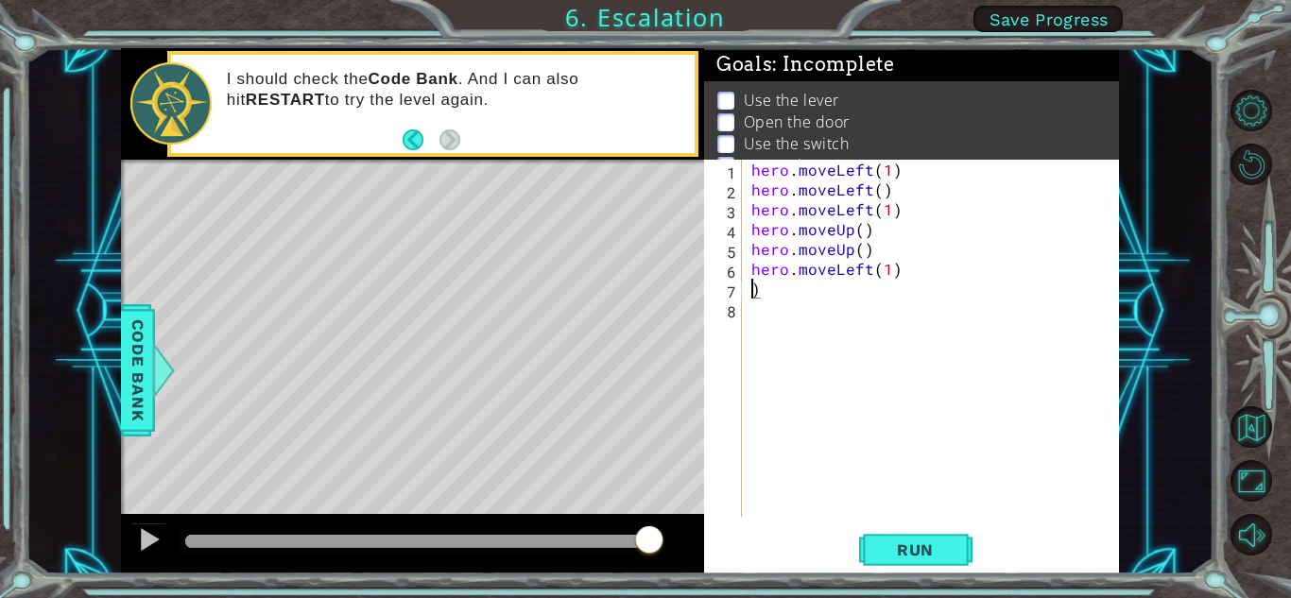
click at [848, 295] on div "hero . moveLeft ( 1 ) hero . moveLeft ( ) hero . moveLeft ( 1 ) hero . moveUp (…" at bounding box center [935, 358] width 376 height 397
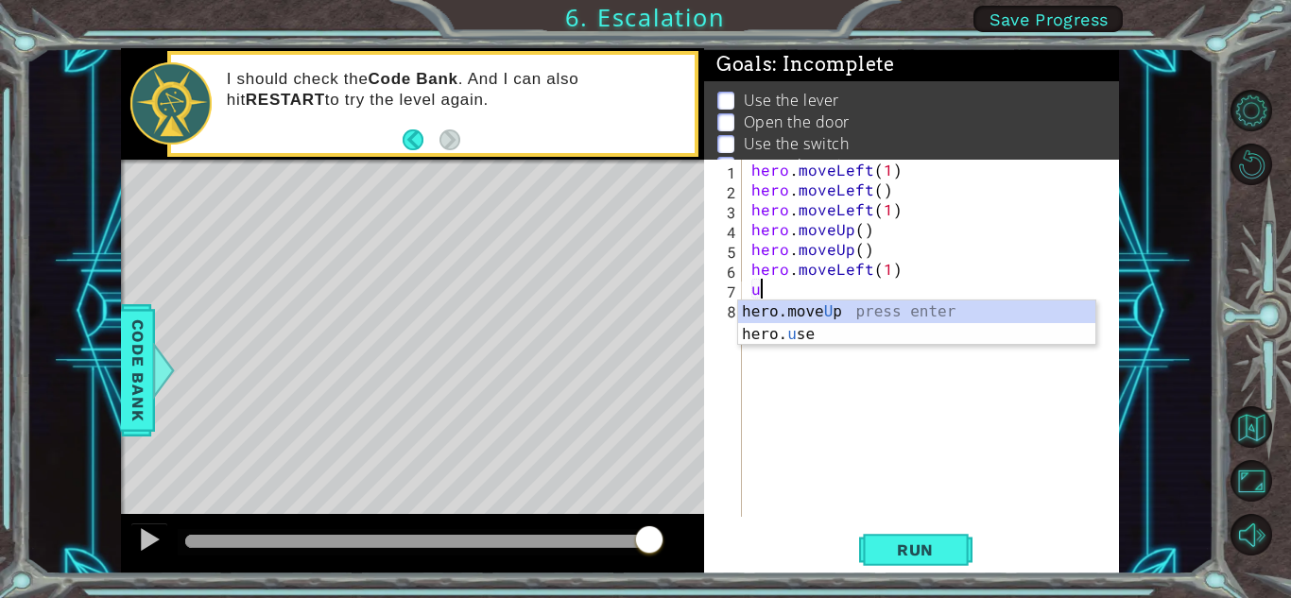
click at [814, 334] on div "hero.move U p press enter hero. u se press enter" at bounding box center [916, 345] width 357 height 91
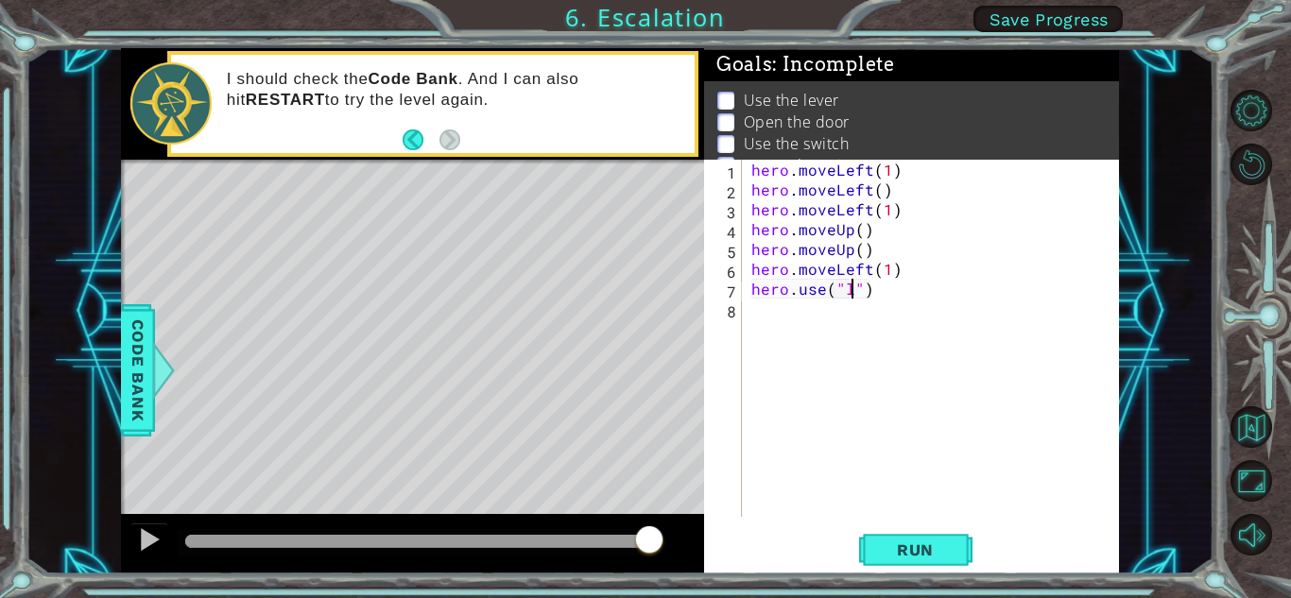
scroll to position [0, 7]
type textarea "hero.use("lever")"
click at [914, 542] on span "Run" at bounding box center [915, 549] width 75 height 19
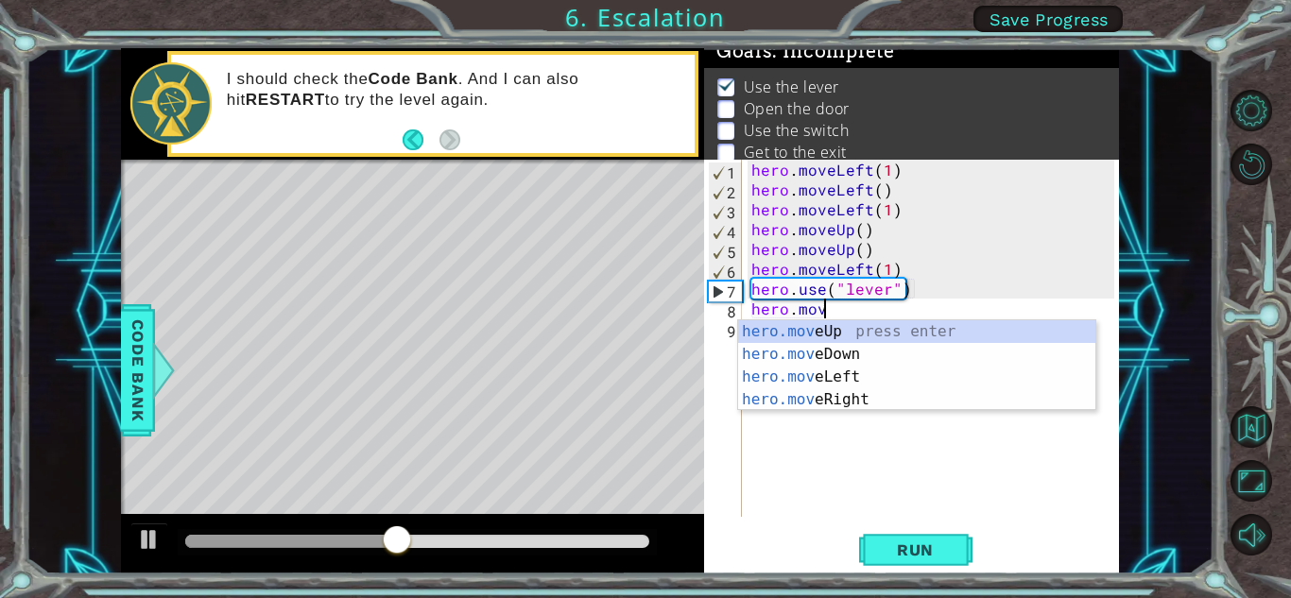
scroll to position [0, 4]
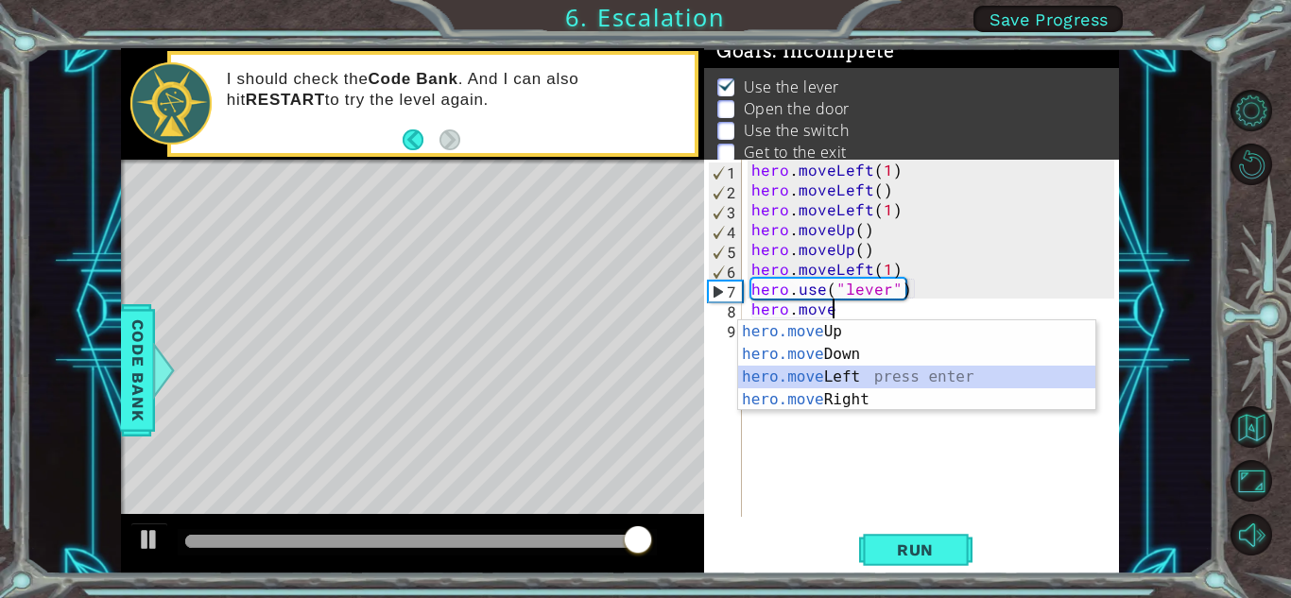
click at [795, 378] on div "hero.move Up press enter hero.move Down press enter hero.move Left press enter …" at bounding box center [916, 388] width 357 height 136
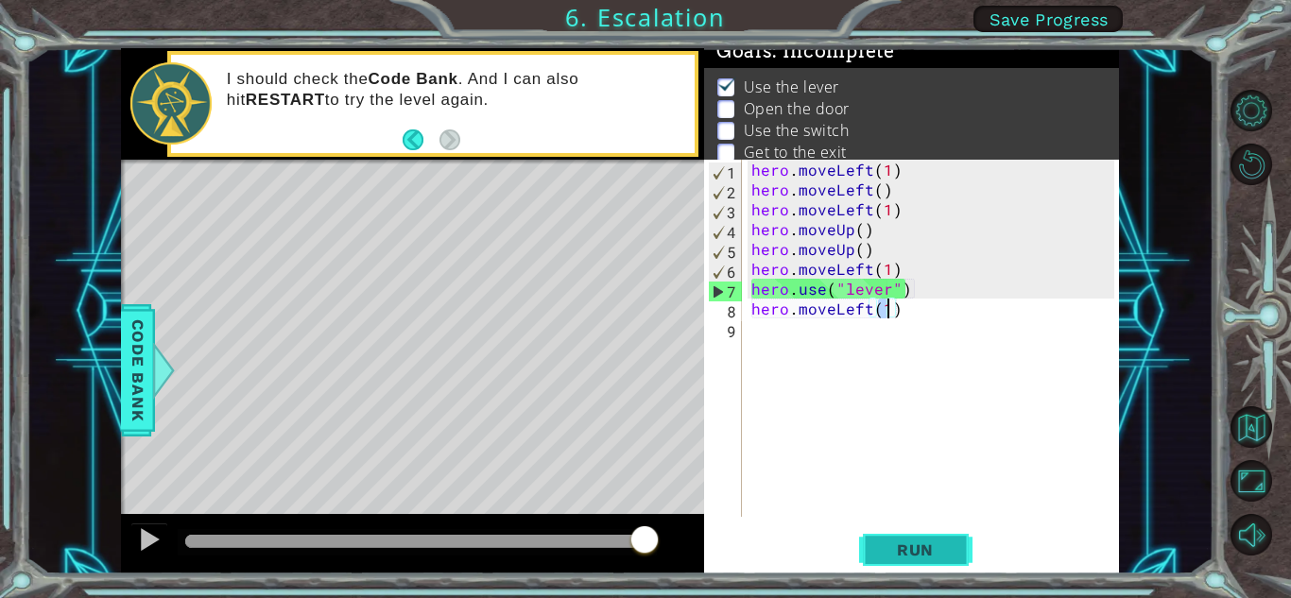
type textarea "hero.moveLeft(1)"
click at [968, 539] on button "Run" at bounding box center [915, 550] width 113 height 42
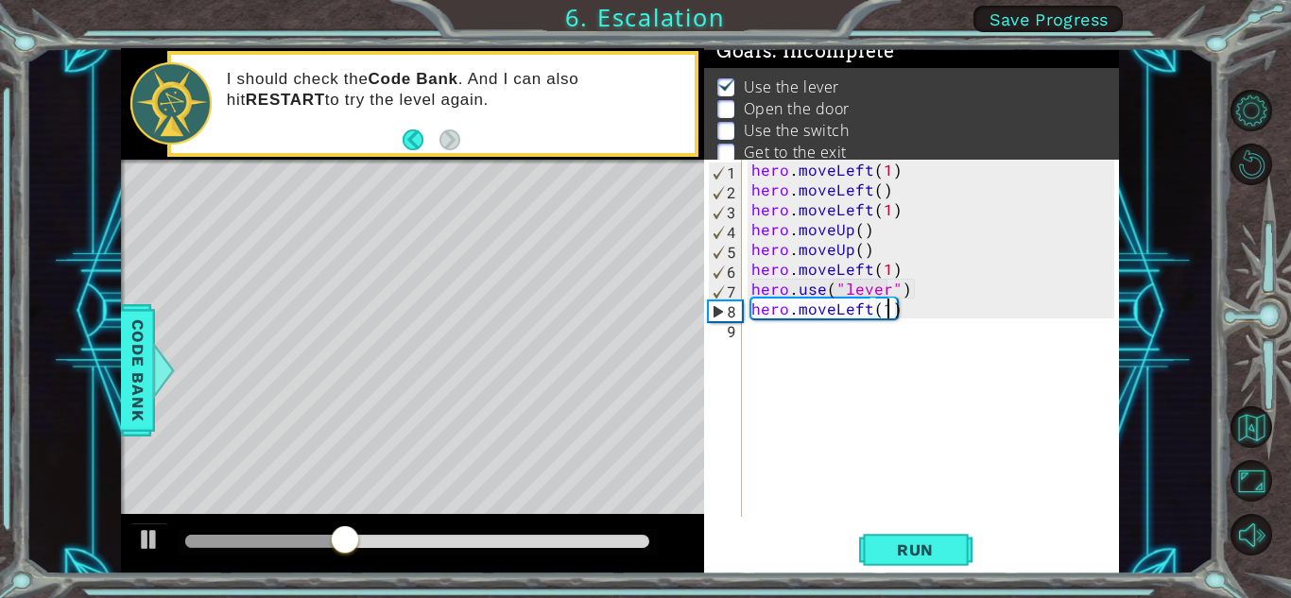
click at [763, 331] on div "hero . moveLeft ( 1 ) hero . moveLeft ( ) hero . moveLeft ( 1 ) hero . moveUp (…" at bounding box center [935, 358] width 376 height 397
type textarea "u"
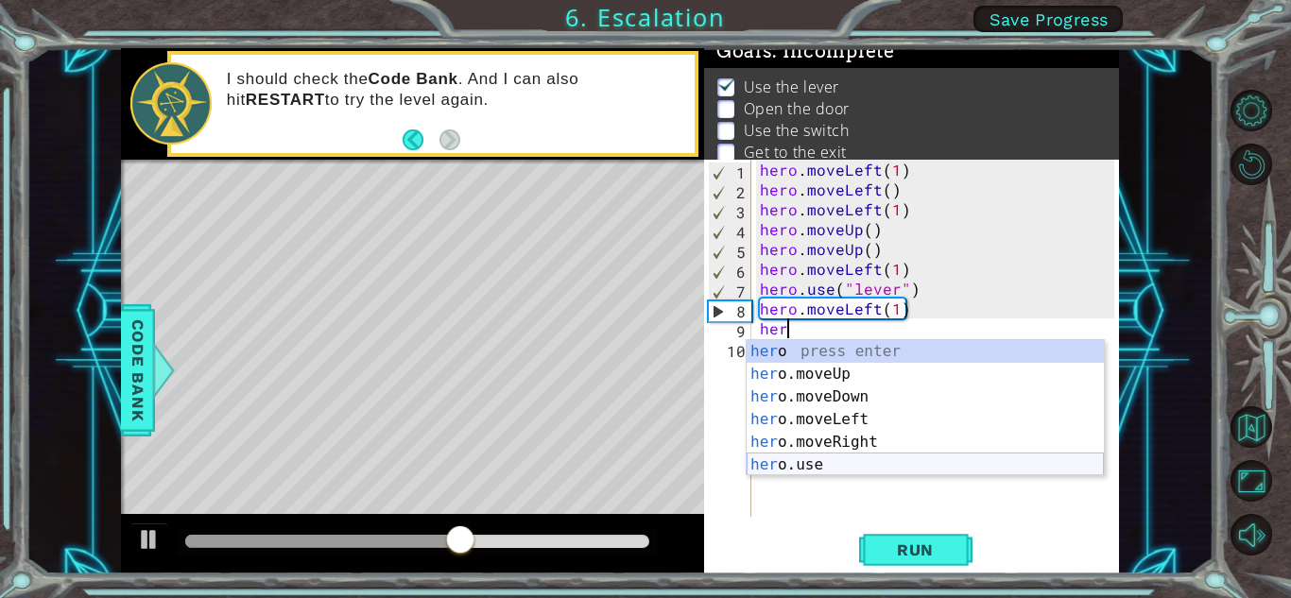
click at [801, 460] on div "her o press enter her o.moveUp press enter her o.moveDown press enter her o.mov…" at bounding box center [924, 430] width 357 height 181
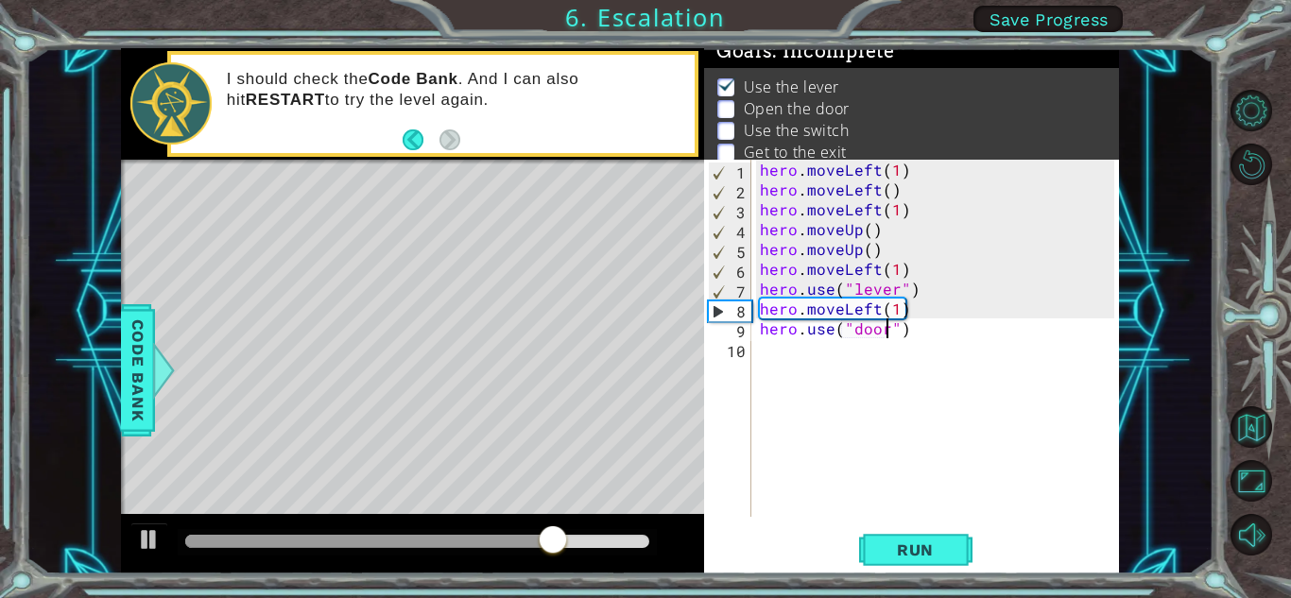
scroll to position [0, 8]
type textarea "hero.use("door")"
click at [956, 559] on button "Run" at bounding box center [915, 550] width 113 height 42
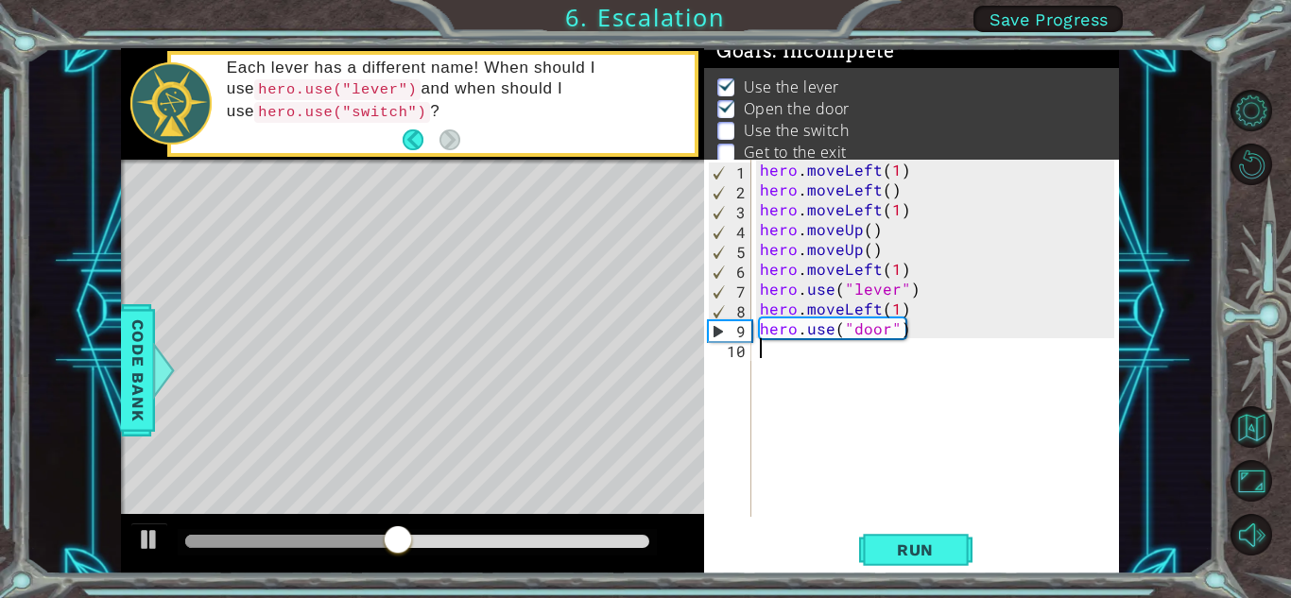
click at [767, 356] on div "hero . moveLeft ( 1 ) hero . moveLeft ( ) hero . moveLeft ( 1 ) hero . moveUp (…" at bounding box center [940, 358] width 368 height 397
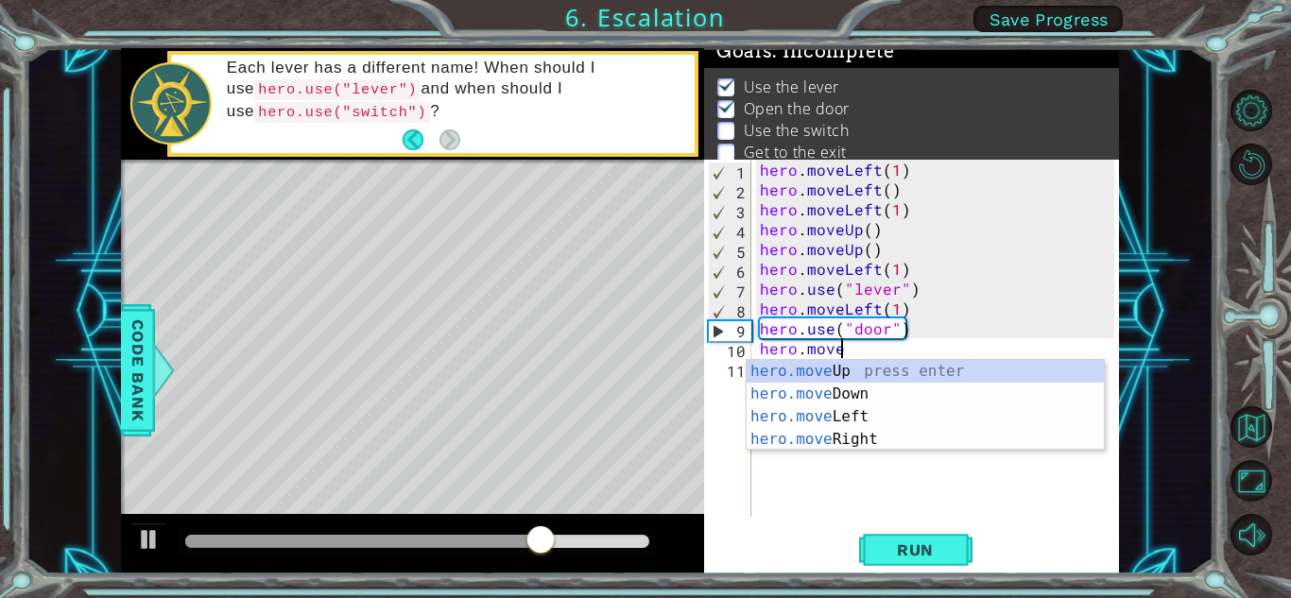
scroll to position [0, 5]
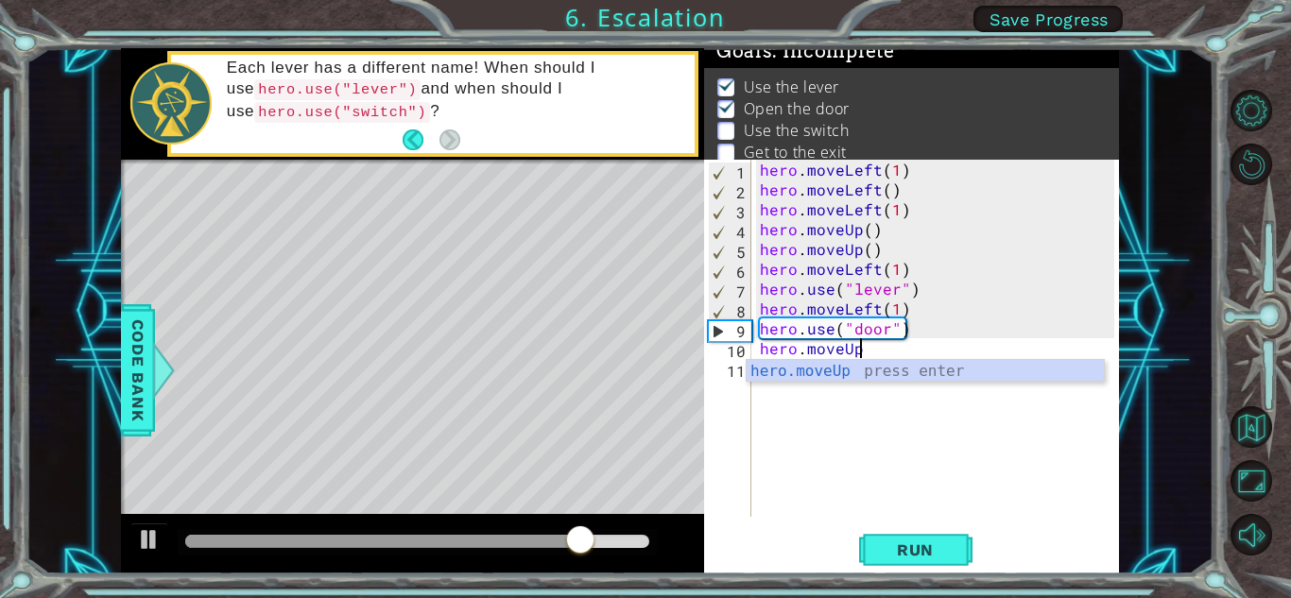
click at [920, 526] on div "hero.moveUp 1 2 3 4 5 6 7 8 9 10 11 hero . moveLeft ( 1 ) hero . moveLeft ( ) h…" at bounding box center [911, 367] width 415 height 414
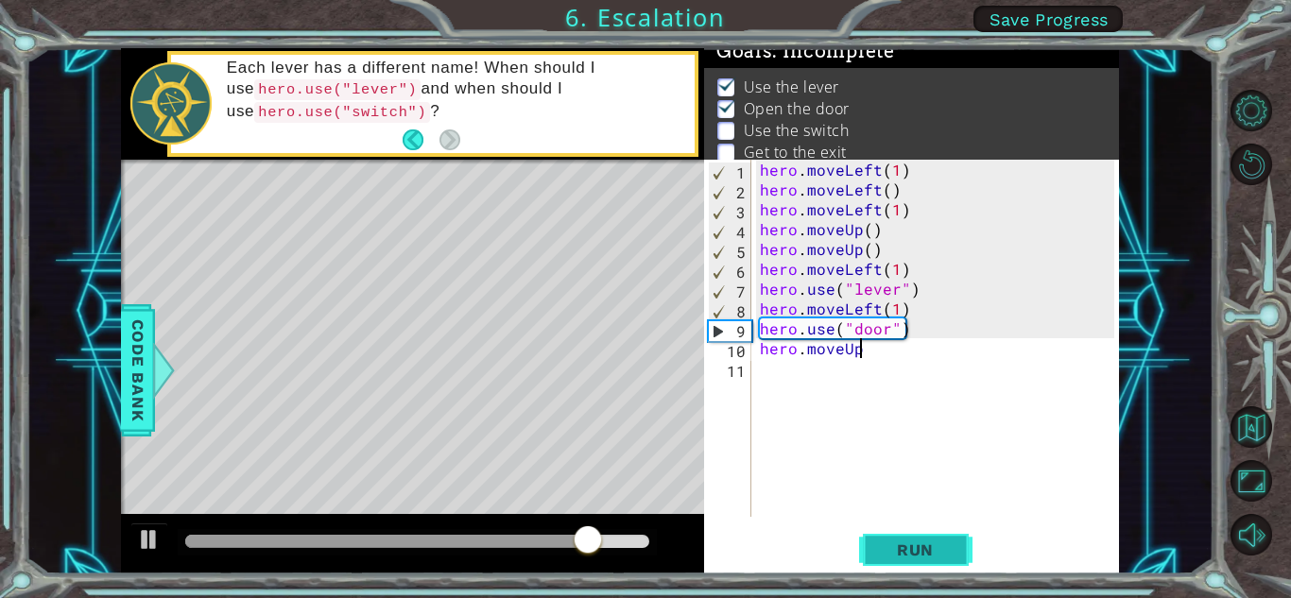
click at [946, 543] on span "Run" at bounding box center [915, 549] width 75 height 19
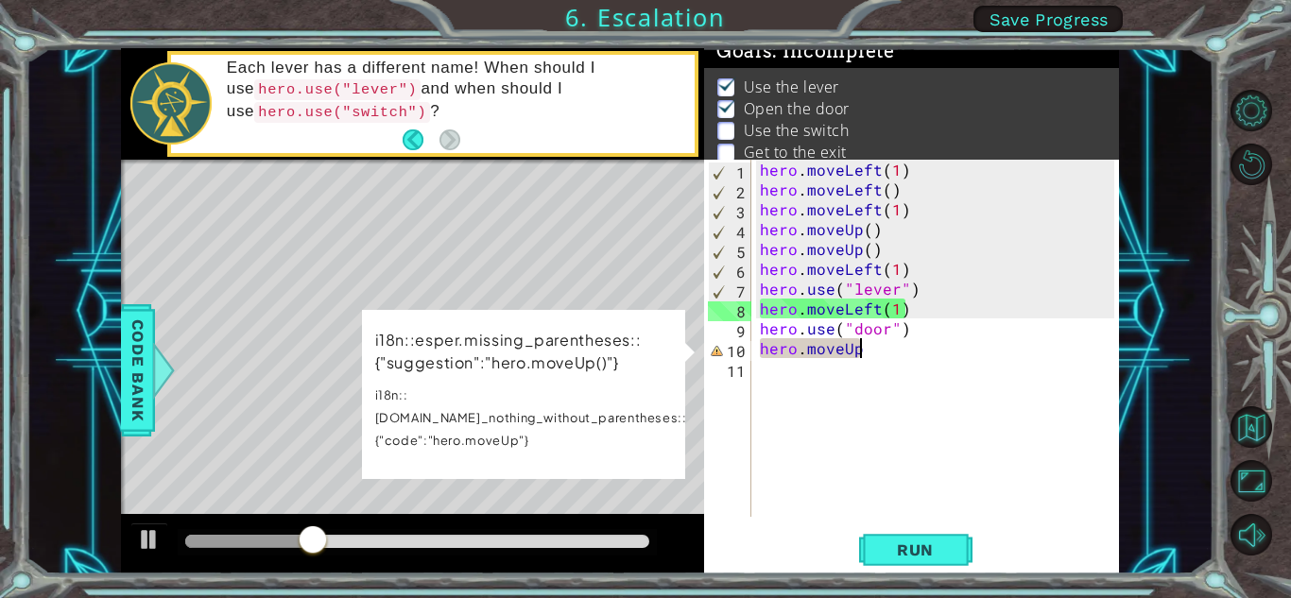
scroll to position [0, 6]
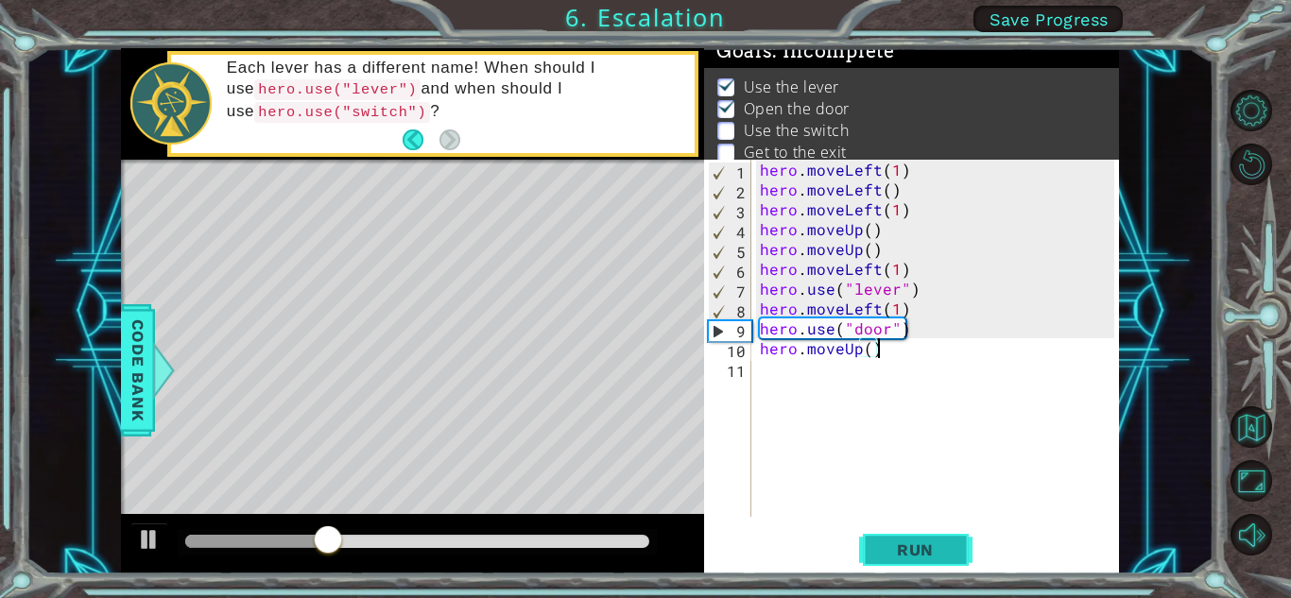
type textarea "hero.moveUp()"
click at [944, 539] on button "Run" at bounding box center [915, 550] width 113 height 42
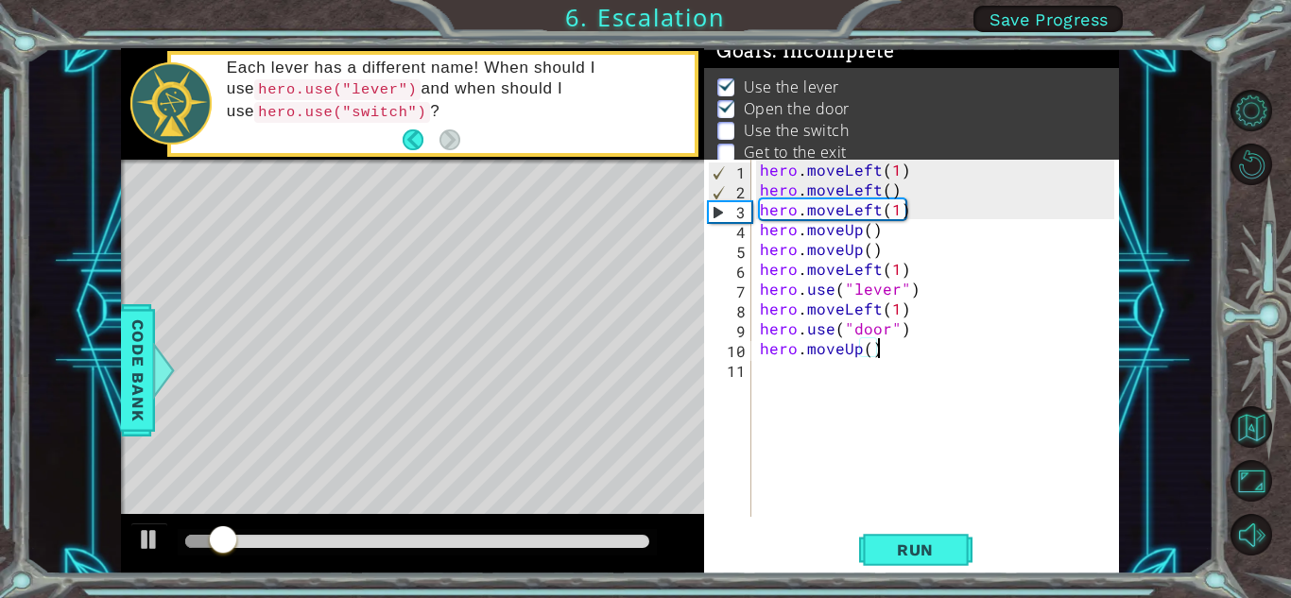
click at [829, 374] on div "hero . moveLeft ( 1 ) hero . moveLeft ( ) hero . moveLeft ( 1 ) hero . moveUp (…" at bounding box center [940, 358] width 368 height 397
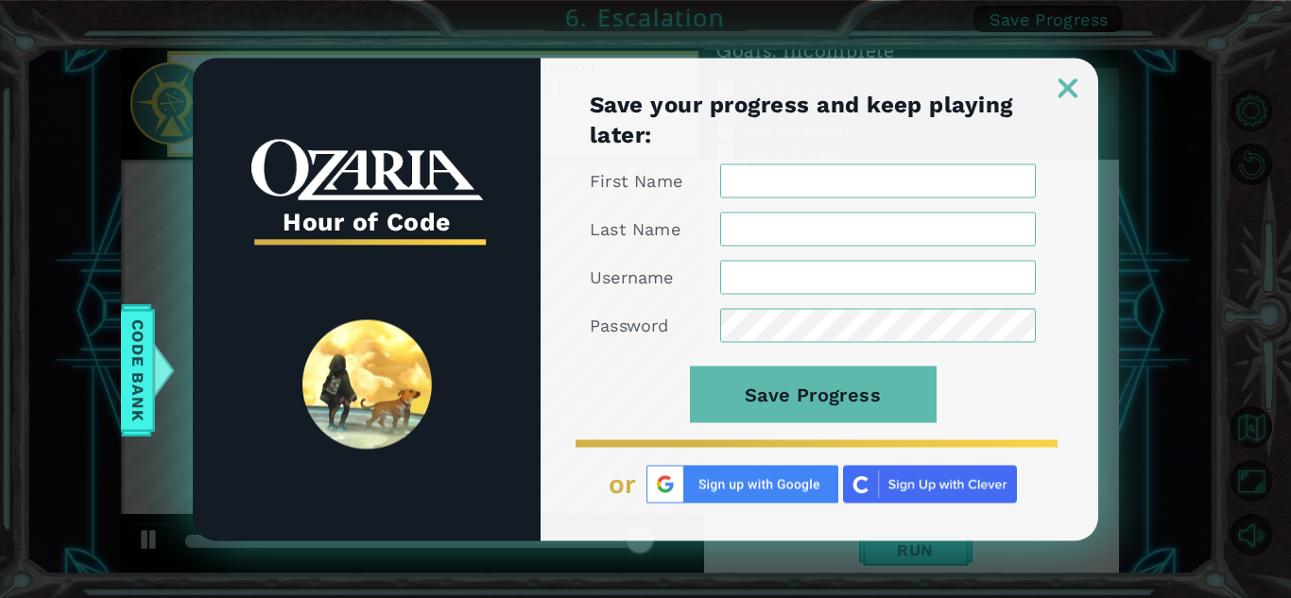
click at [1052, 92] on div at bounding box center [818, 78] width 557 height 40
click at [1058, 87] on img at bounding box center [1067, 87] width 19 height 19
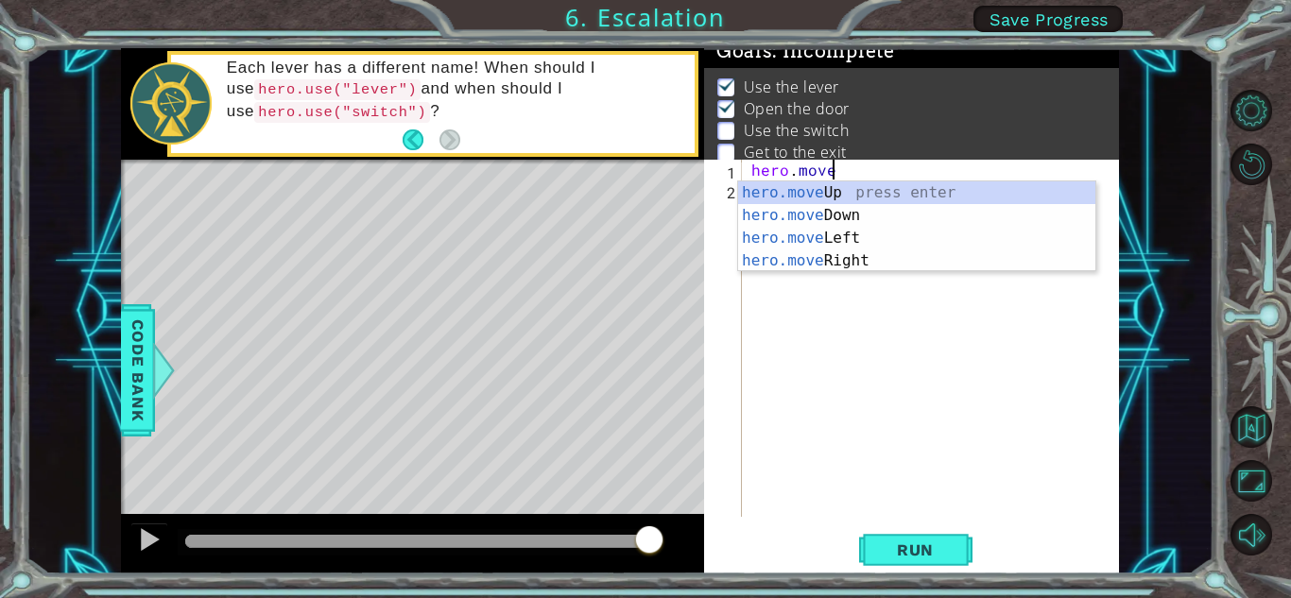
scroll to position [0, 4]
click at [807, 193] on div "hero.move Up press enter hero.move Down press enter hero.move Left press enter …" at bounding box center [916, 249] width 357 height 136
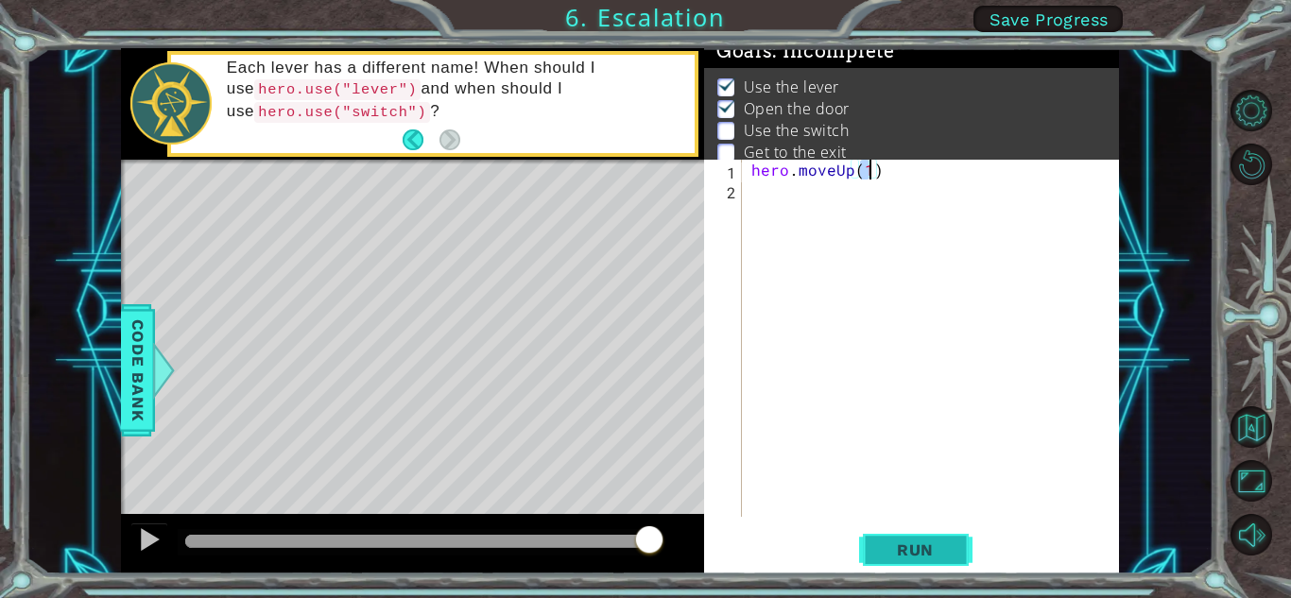
type textarea "hero.moveUp(1)"
click at [909, 562] on button "Run" at bounding box center [915, 550] width 113 height 42
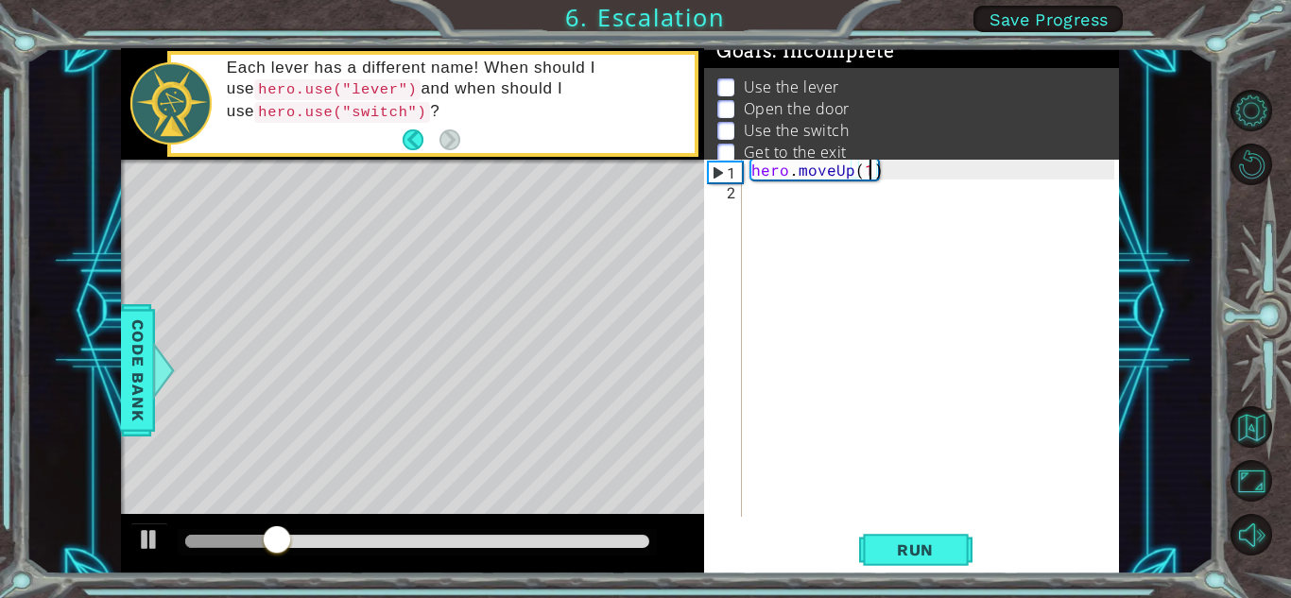
click at [911, 189] on div "hero . moveUp ( 1 )" at bounding box center [935, 358] width 376 height 397
click at [909, 172] on div "hero . moveUp ( 1 )" at bounding box center [935, 358] width 376 height 397
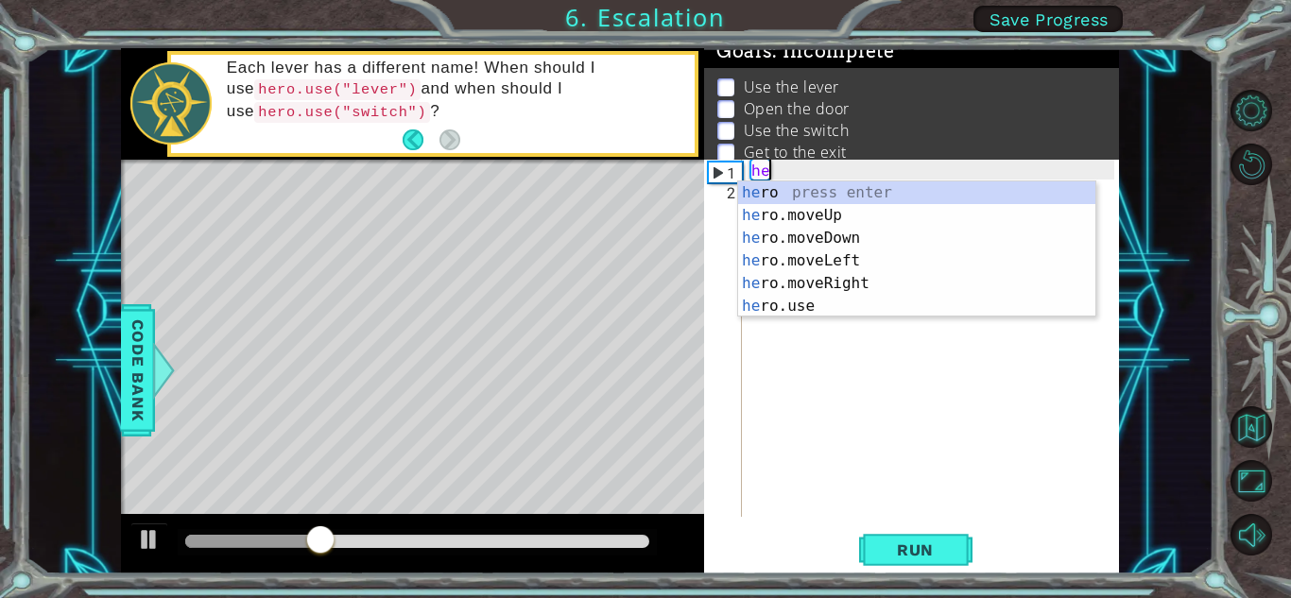
type textarea "h"
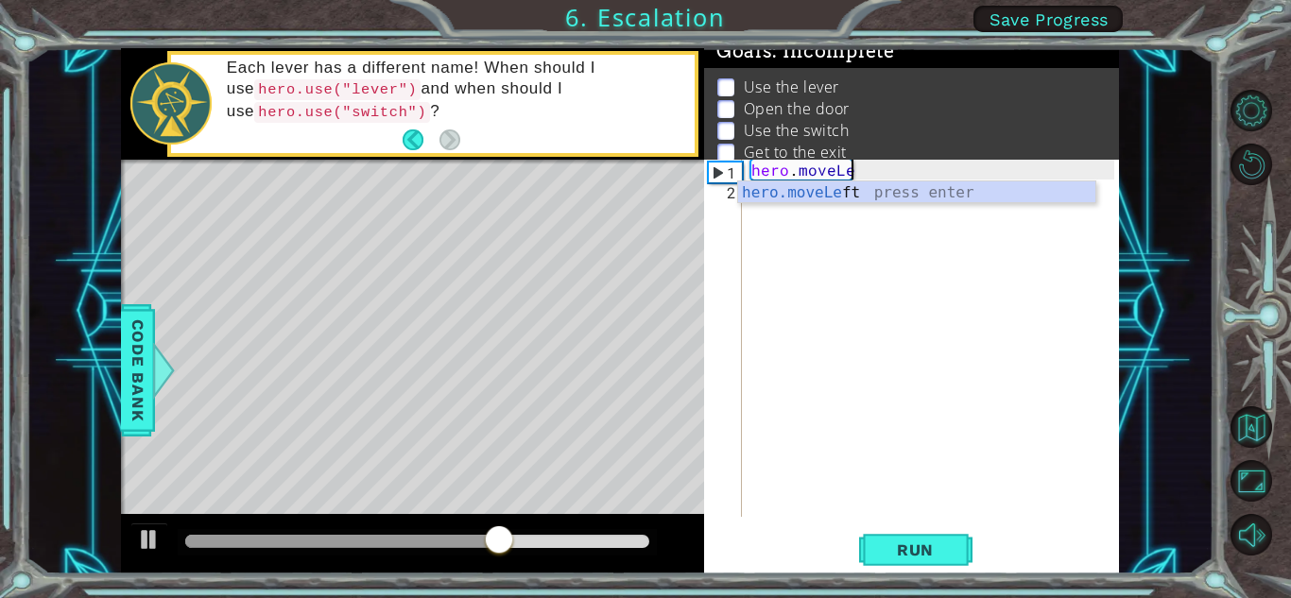
scroll to position [0, 6]
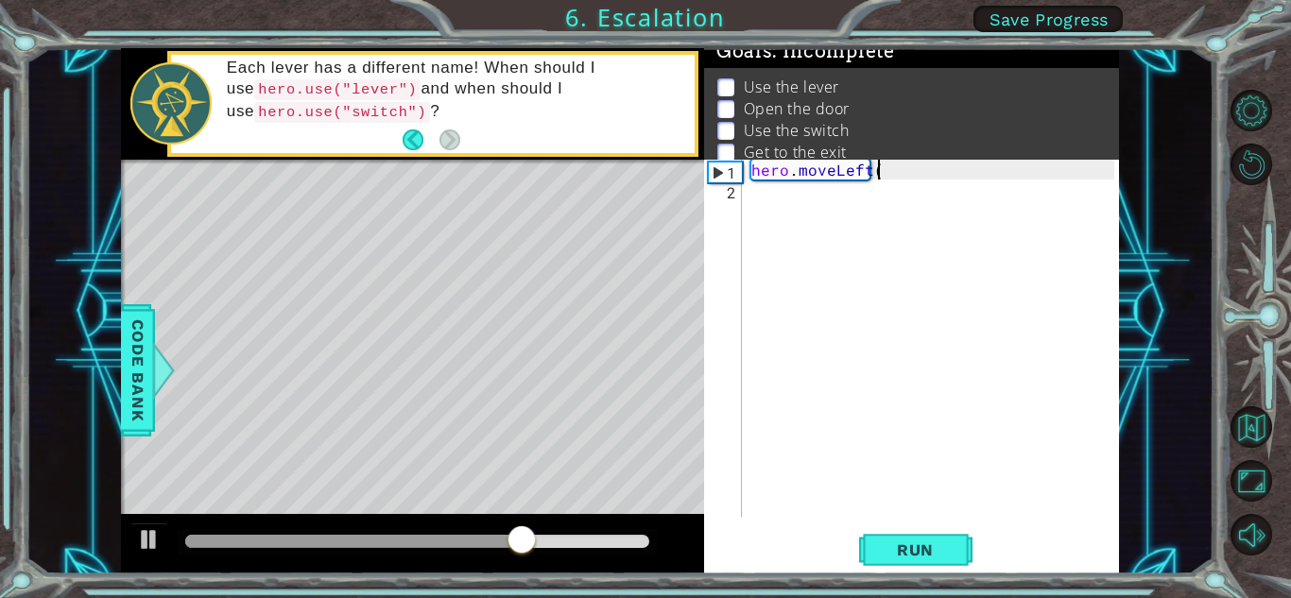
type textarea "hero.moveLeft()"
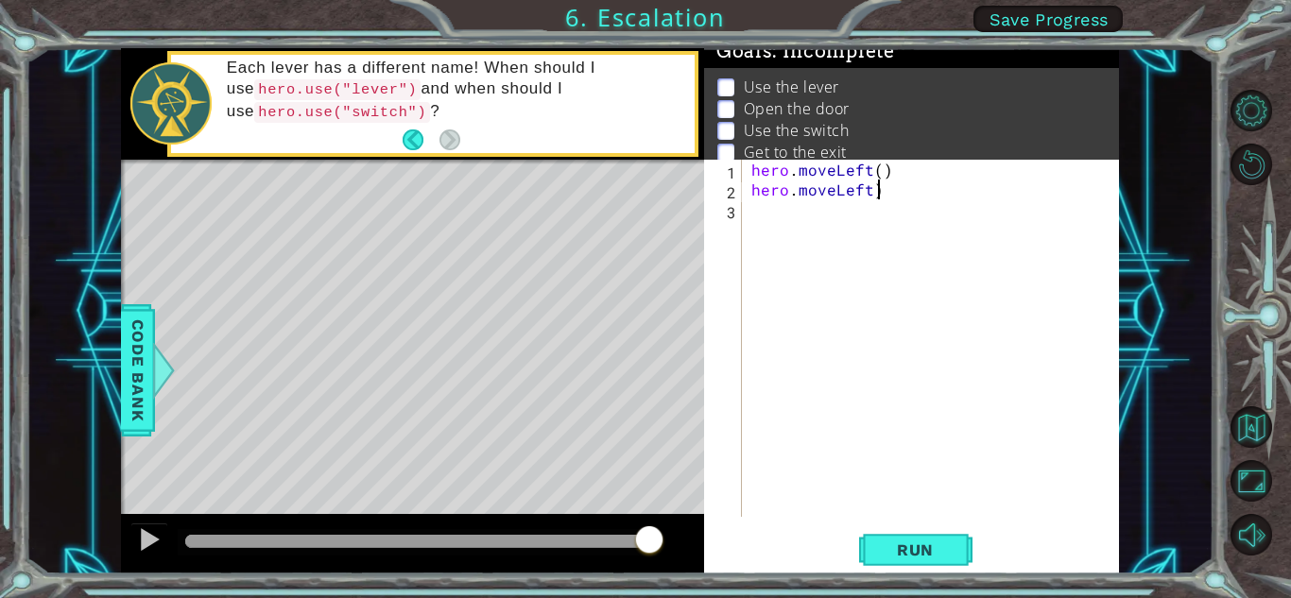
scroll to position [0, 7]
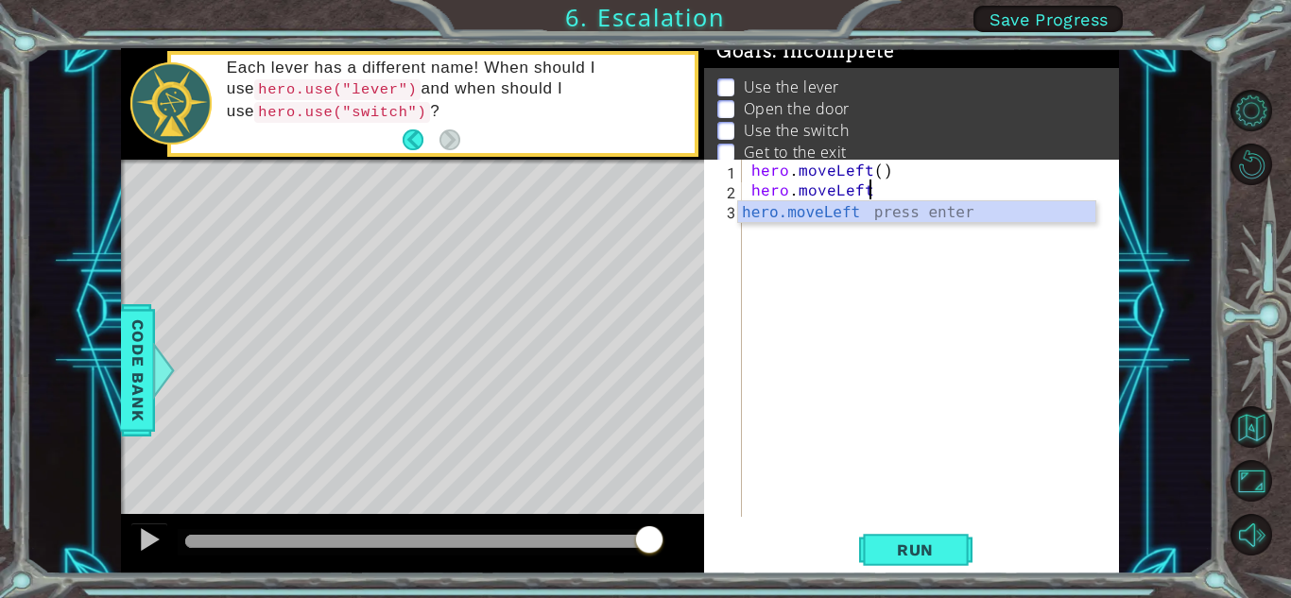
type textarea "hero.moveLeft()"
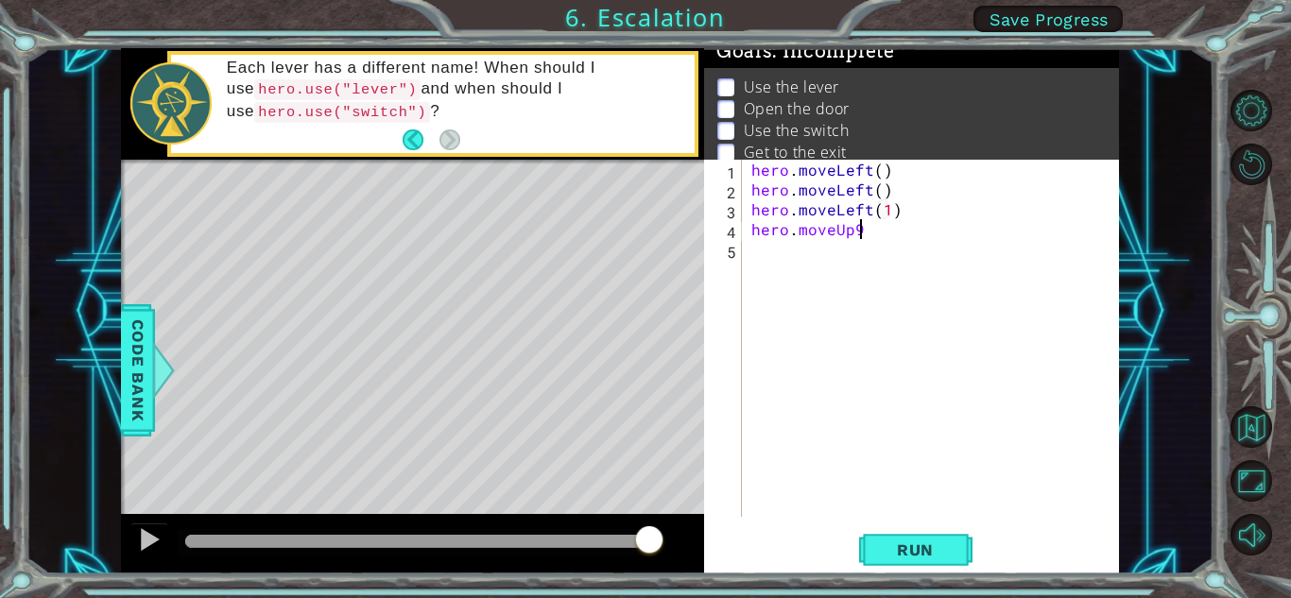
scroll to position [0, 6]
type textarea "hero.moveUp()"
type textarea "hero.moveUP()"
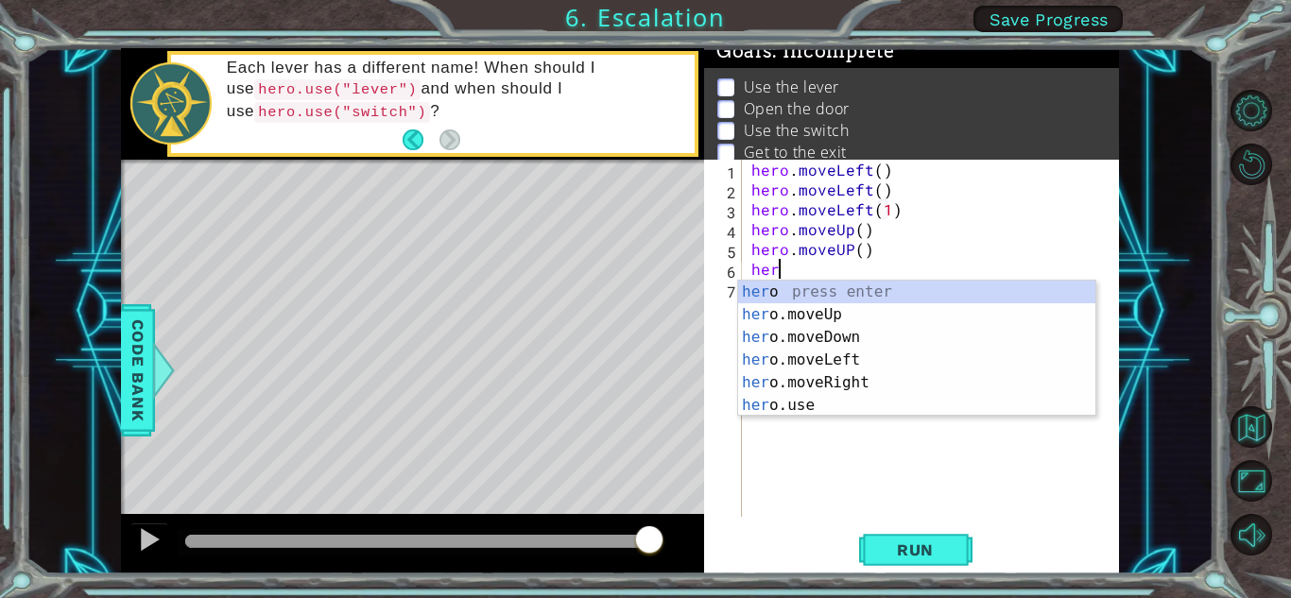
scroll to position [0, 1]
click at [811, 410] on div "hero press enter hero .moveUp press enter hero .moveDown press enter hero .move…" at bounding box center [916, 371] width 357 height 181
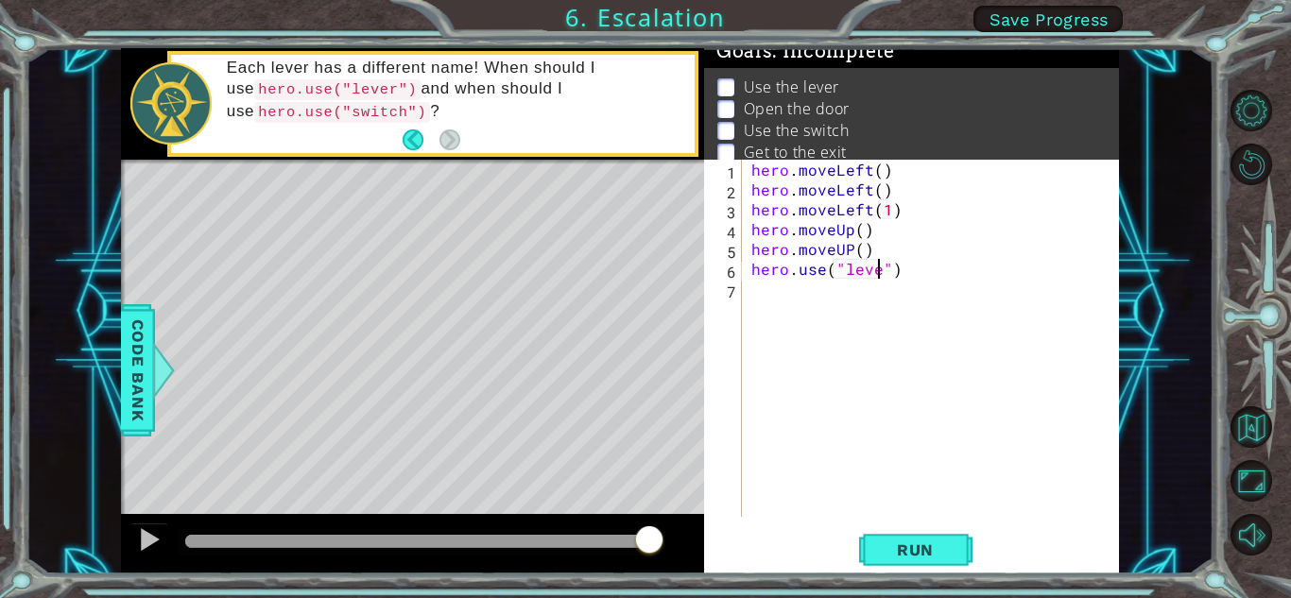
type textarea "hero.use("lever")"
click at [838, 284] on div "hero . moveLeft ( ) hero . moveLeft ( ) hero . moveLeft ( 1 ) hero . moveUp ( )…" at bounding box center [935, 358] width 376 height 397
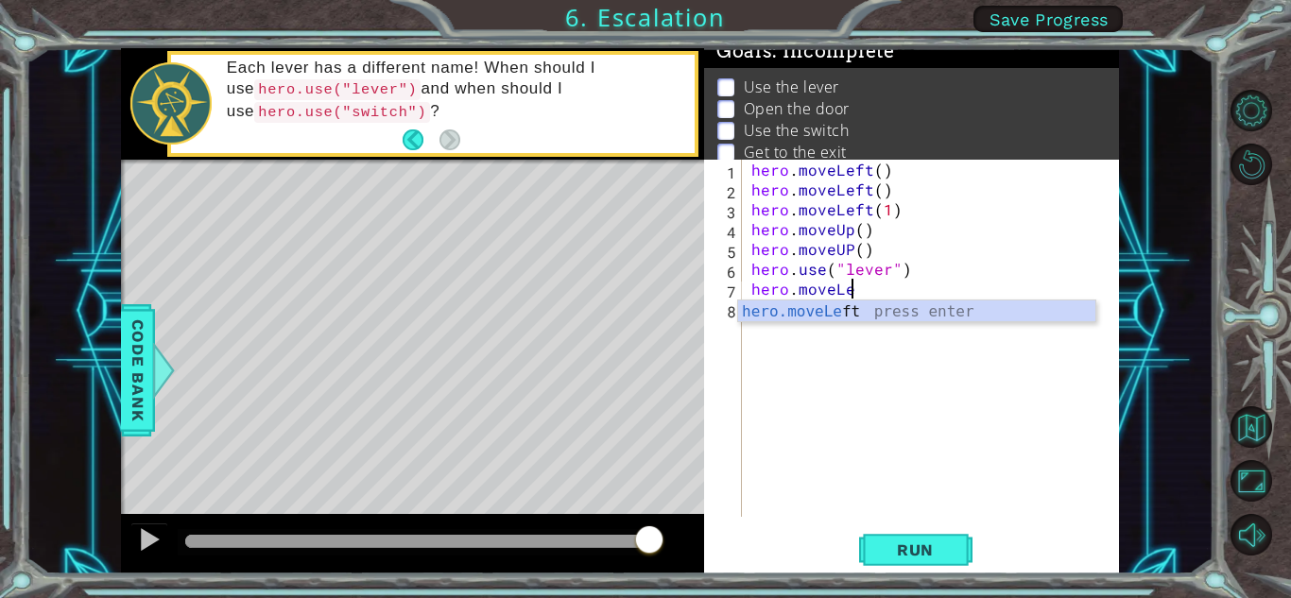
scroll to position [0, 6]
type textarea "hero.moveLeft()"
click at [799, 310] on div "hero . moveLeft ( ) hero . moveLeft ( ) hero . moveLeft ( 1 ) hero . moveUp ( )…" at bounding box center [935, 358] width 376 height 397
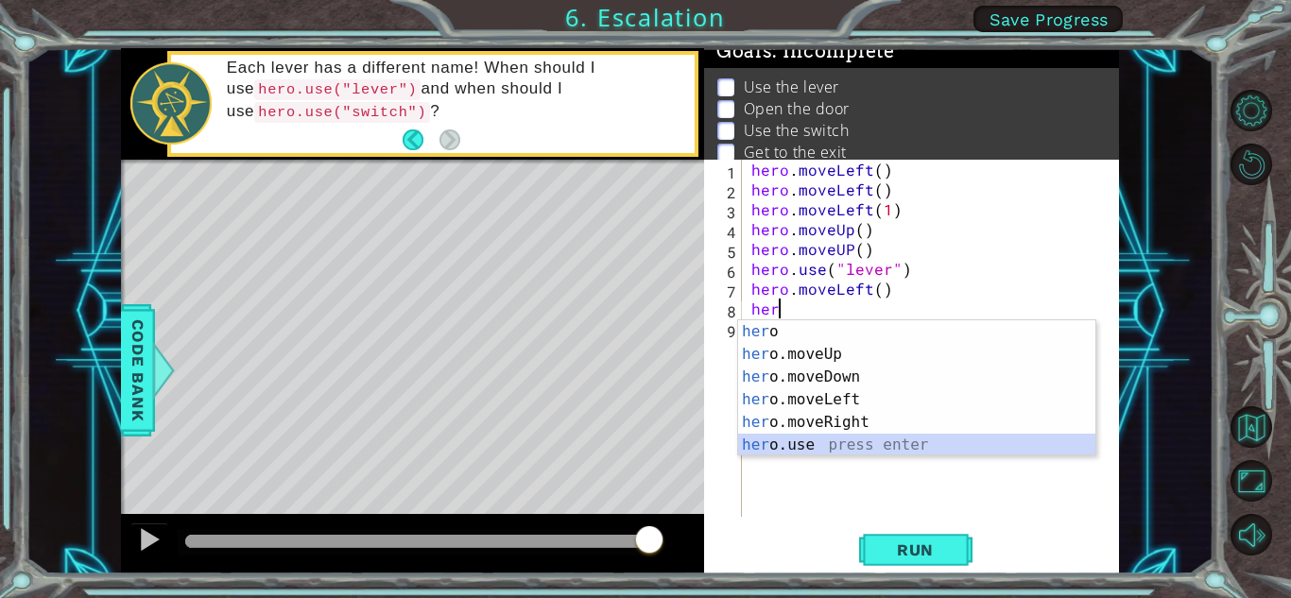
click at [797, 443] on div "her o press enter her o.moveUp press enter her o.moveDown press enter her o.mov…" at bounding box center [916, 410] width 357 height 181
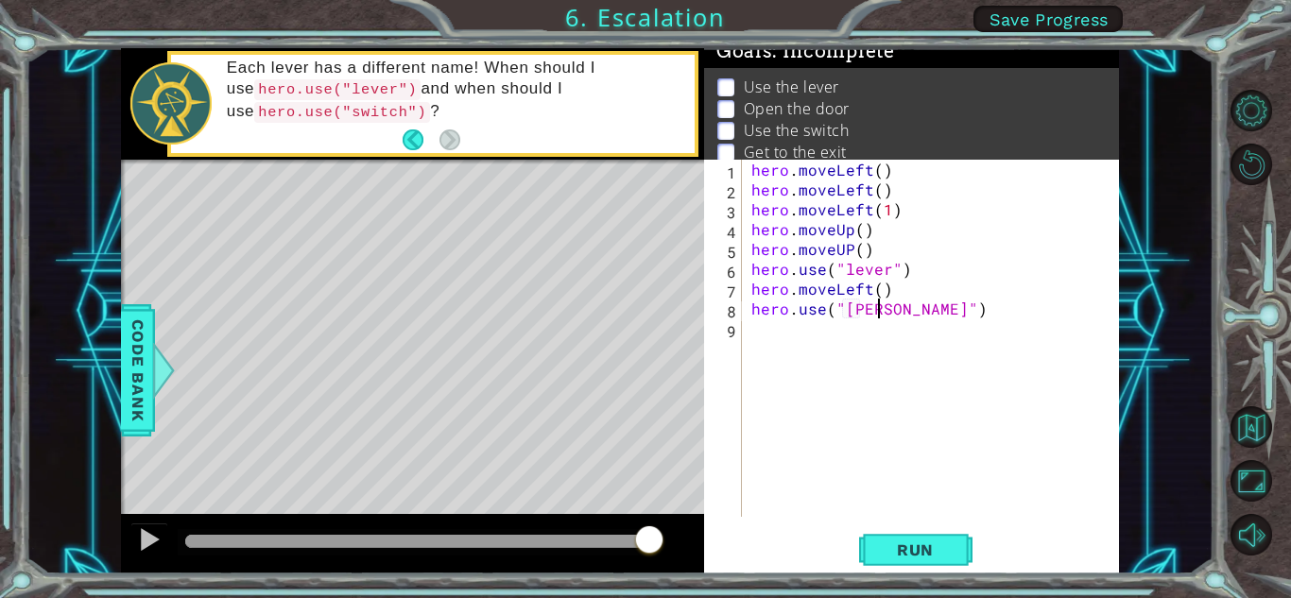
scroll to position [0, 8]
type textarea "hero.use("door")"
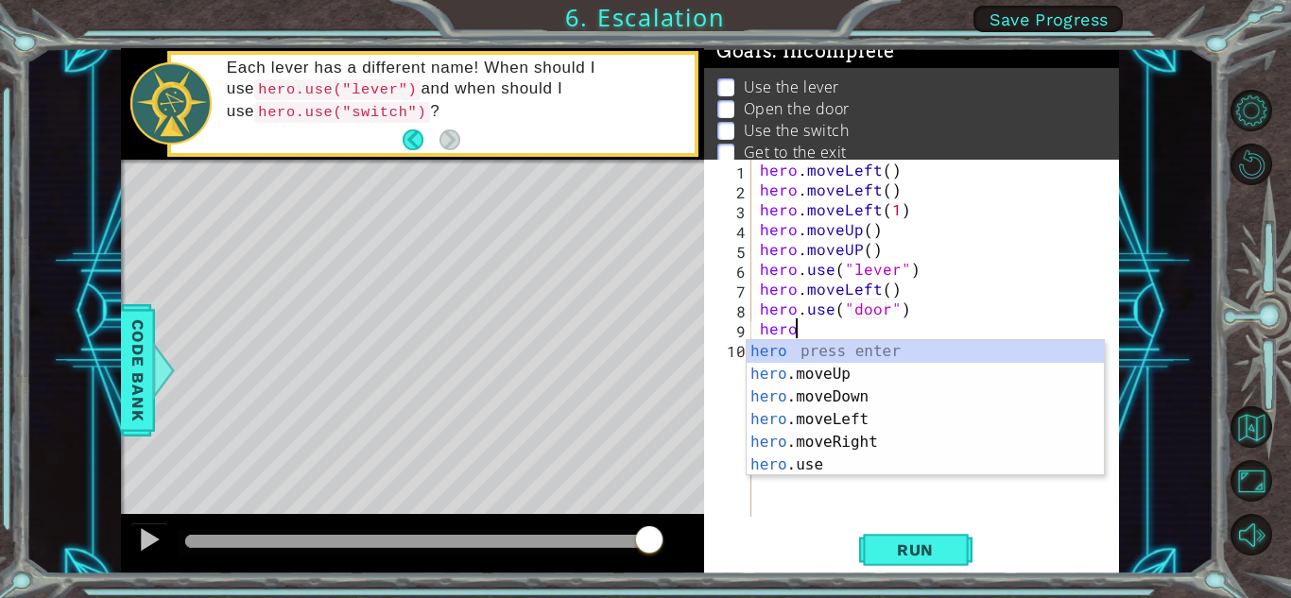
scroll to position [0, 1]
click at [850, 374] on div "hero press enter hero .moveUp press enter hero .moveDown press enter hero .move…" at bounding box center [924, 430] width 357 height 181
type textarea "hero.moveUp(1)"
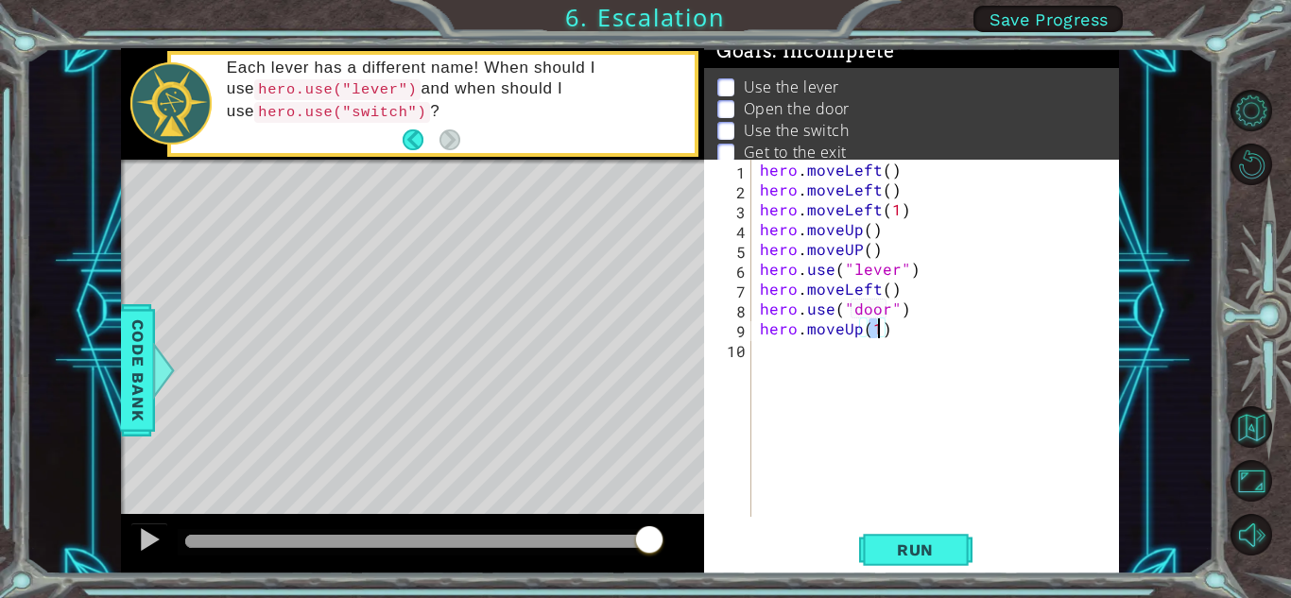
click at [847, 351] on div "hero . moveLeft ( ) hero . moveLeft ( ) hero . moveLeft ( 1 ) hero . moveUp ( )…" at bounding box center [940, 358] width 368 height 397
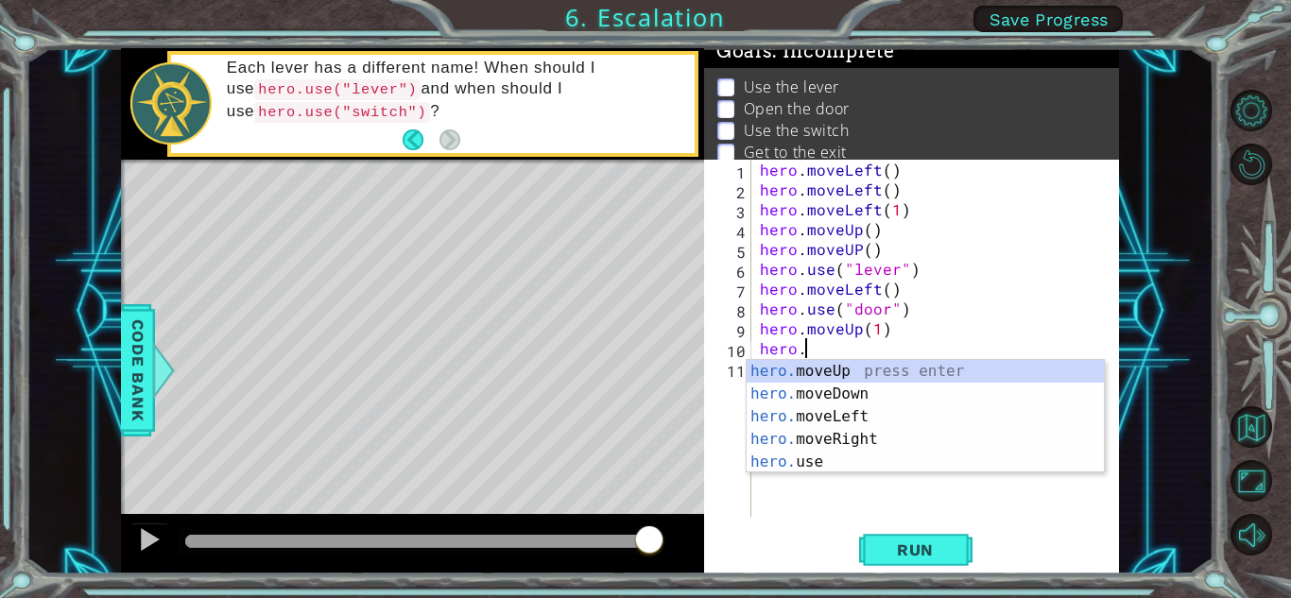
scroll to position [0, 2]
click at [872, 368] on div "hero. moveUp press enter hero. moveDown press enter hero. moveLeft press enter …" at bounding box center [924, 439] width 357 height 159
type textarea "hero.moveUp(1)"
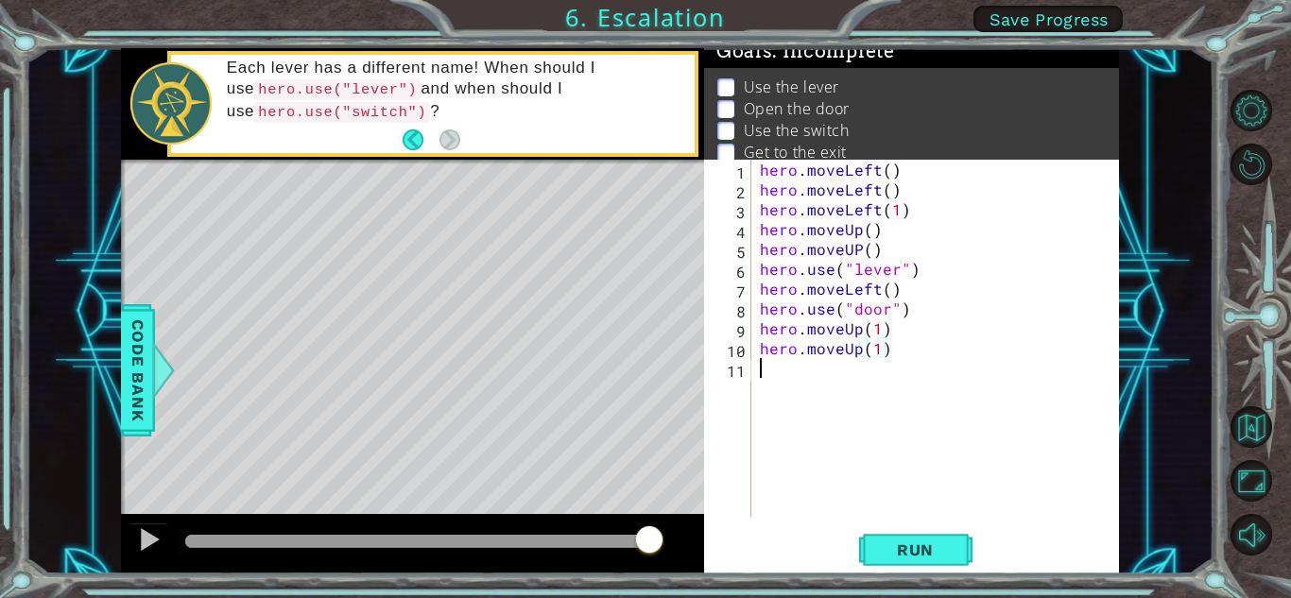
click at [848, 376] on div "hero . moveLeft ( ) hero . moveLeft ( ) hero . moveLeft ( 1 ) hero . moveUp ( )…" at bounding box center [940, 358] width 368 height 397
click at [932, 564] on button "Run" at bounding box center [915, 550] width 113 height 42
